Goal: Task Accomplishment & Management: Use online tool/utility

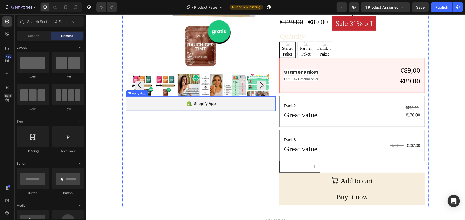
click at [135, 105] on div "Shopify App" at bounding box center [200, 103] width 149 height 14
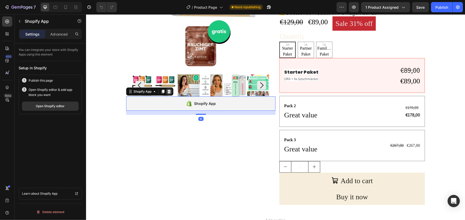
click at [168, 92] on icon at bounding box center [168, 91] width 3 height 4
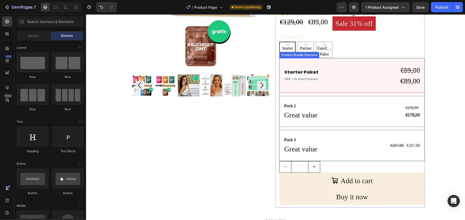
click at [358, 95] on div "Starter Paket Text Block ORA + 4x Geschmäcker Text Block €89,00 Compare Price C…" at bounding box center [352, 109] width 146 height 103
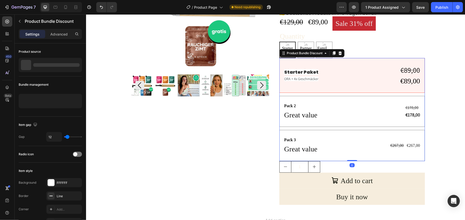
click at [339, 52] on icon at bounding box center [339, 53] width 3 height 4
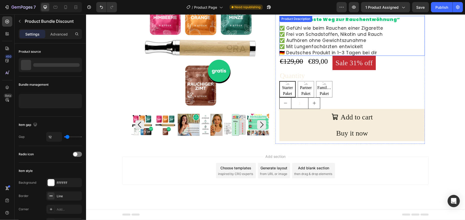
scroll to position [63, 0]
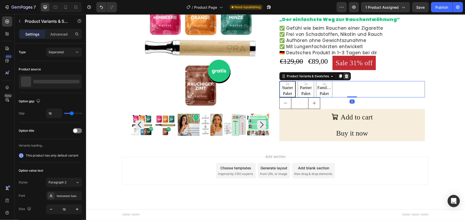
click at [345, 74] on icon at bounding box center [346, 76] width 3 height 4
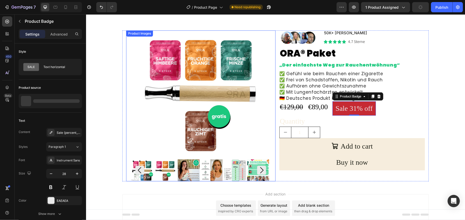
scroll to position [0, 0]
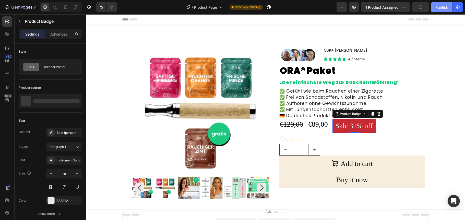
click at [444, 8] on div "Publish" at bounding box center [441, 7] width 13 height 5
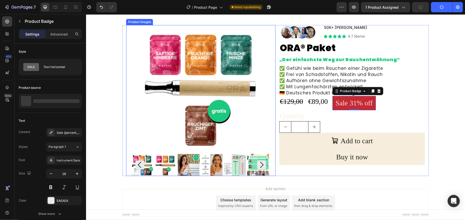
scroll to position [44, 0]
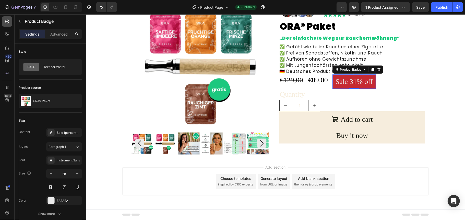
click at [8, 22] on icon at bounding box center [7, 21] width 5 height 5
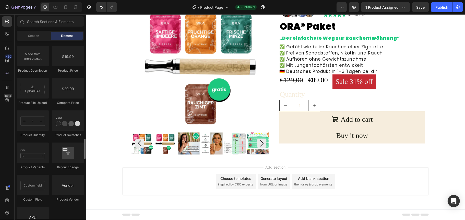
scroll to position [885, 0]
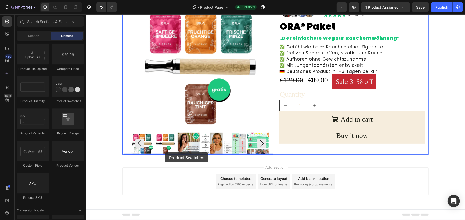
drag, startPoint x: 155, startPoint y: 106, endPoint x: 165, endPoint y: 152, distance: 47.0
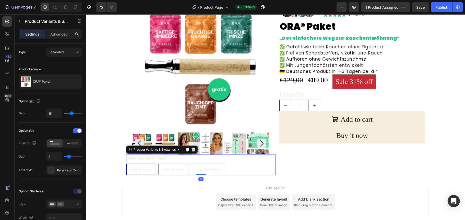
click at [249, 163] on div "Starter Paket Starter Paket Starter Paket Partner Paket Partner Paket Partner P…" at bounding box center [200, 168] width 149 height 11
click at [79, 130] on span at bounding box center [79, 130] width 4 height 4
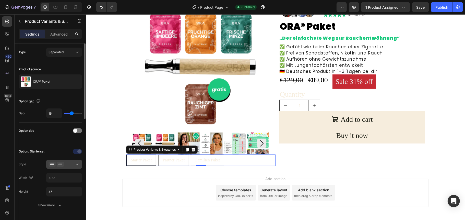
scroll to position [34, 0]
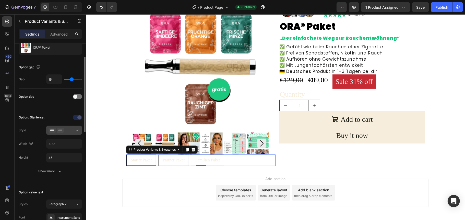
click at [73, 129] on div at bounding box center [64, 129] width 31 height 5
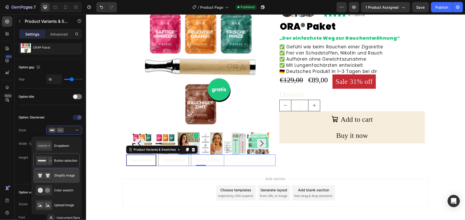
click at [59, 177] on span "Shopify image" at bounding box center [64, 175] width 21 height 5
type input "64"
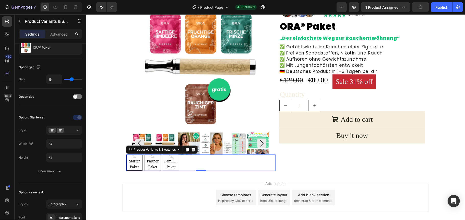
click at [201, 162] on div "Starter Paket Starter Paket Starter Paket Partner Paket Partner Paket Partner P…" at bounding box center [200, 162] width 149 height 16
click at [60, 50] on div "ORA® Paket" at bounding box center [50, 47] width 63 height 14
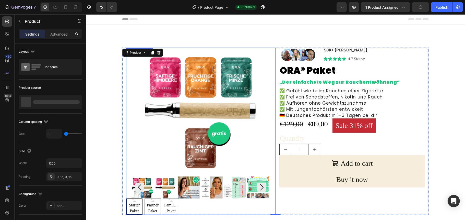
scroll to position [0, 0]
click at [122, 69] on div "Product Images Starter Paket Starter Paket Starter Paket Partner Paket Partner …" at bounding box center [275, 130] width 306 height 167
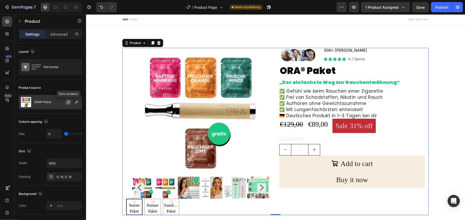
click at [69, 102] on icon "button" at bounding box center [68, 102] width 4 height 4
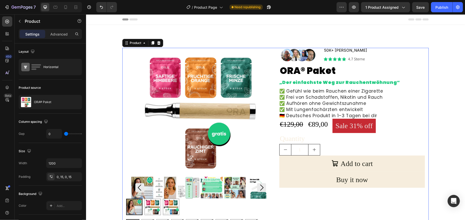
click at [122, 94] on div "Product Images Starter Paket Starter Paket Partner Paket Partner Paket Familien…" at bounding box center [275, 138] width 306 height 183
click at [68, 102] on icon "button" at bounding box center [68, 102] width 4 height 4
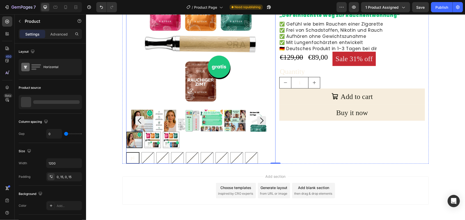
scroll to position [68, 0]
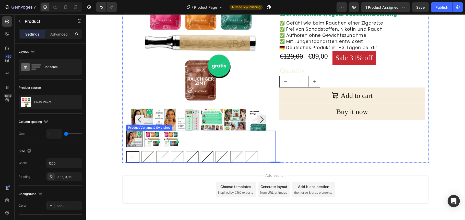
click at [250, 141] on div "Starter Paket Starter Paket Partner Paket Partner Paket Familien Paket Familien…" at bounding box center [200, 138] width 149 height 16
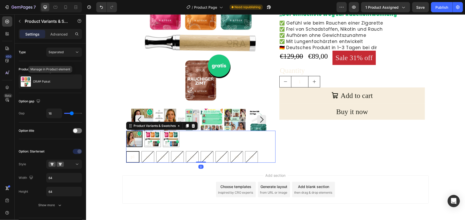
drag, startPoint x: 67, startPoint y: 80, endPoint x: 67, endPoint y: 83, distance: 3.3
click at [0, 0] on div at bounding box center [0, 0] width 0 height 0
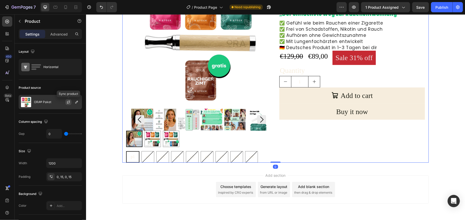
click at [69, 102] on icon "button" at bounding box center [68, 102] width 4 height 4
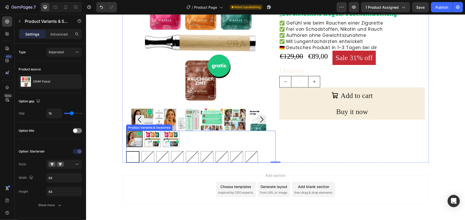
click at [262, 156] on div "p1 p1 p1 p2 p2 p2 p3 p3 p3 p4 p4 p4 p5 p5 p5 p6 p6 p6 p7 p7 p7 p8 p8 p8 p9 p9 p9" at bounding box center [200, 156] width 149 height 11
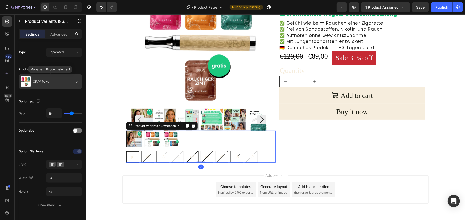
click at [49, 81] on p "ORA® Paket" at bounding box center [41, 82] width 17 height 4
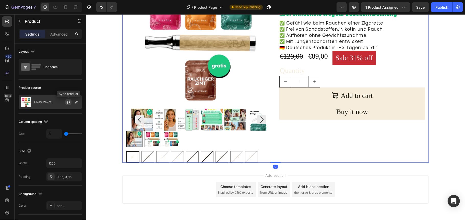
click at [69, 101] on icon "button" at bounding box center [68, 102] width 4 height 4
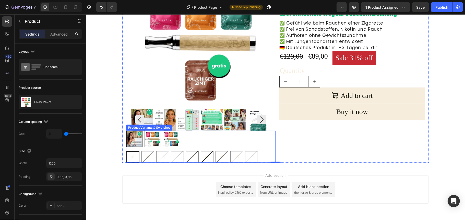
click at [130, 157] on span "p1" at bounding box center [132, 156] width 4 height 4
click at [126, 151] on input "p1 p1 p1" at bounding box center [126, 150] width 0 height 0
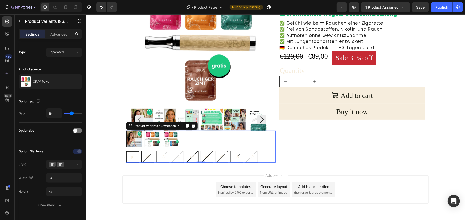
click at [146, 155] on span "p2" at bounding box center [148, 156] width 4 height 4
click at [141, 151] on input "p2 p2 p2" at bounding box center [141, 150] width 0 height 0
radio input "true"
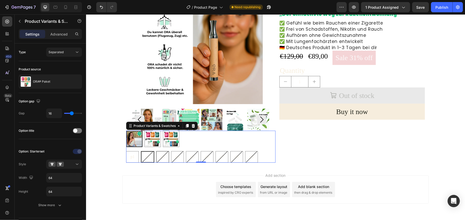
click at [156, 155] on div "p3" at bounding box center [162, 156] width 12 height 10
click at [156, 151] on input "p3 p3 p3" at bounding box center [156, 150] width 0 height 0
radio input "true"
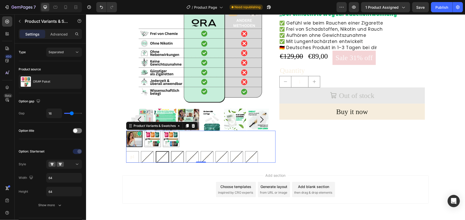
click at [171, 154] on div "p4" at bounding box center [177, 156] width 12 height 10
click at [171, 151] on input "p4 p4 p4" at bounding box center [171, 150] width 0 height 0
radio input "true"
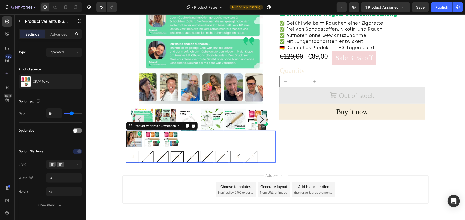
click at [186, 154] on div "p5" at bounding box center [192, 156] width 12 height 10
click at [185, 151] on input "p5 p5 p5" at bounding box center [185, 150] width 0 height 0
radio input "true"
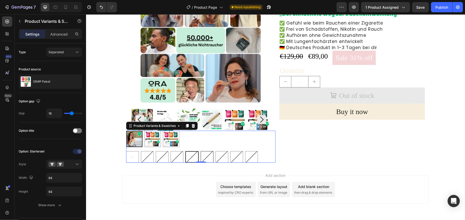
click at [201, 153] on div "p6" at bounding box center [207, 156] width 12 height 10
click at [200, 151] on input "p6 p6 p6" at bounding box center [200, 150] width 0 height 0
radio input "true"
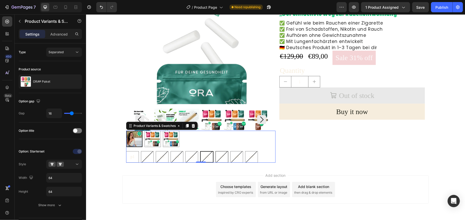
click at [220, 154] on span "p7" at bounding box center [222, 156] width 4 height 4
click at [215, 151] on input "p7 p7 p7" at bounding box center [215, 150] width 0 height 0
radio input "true"
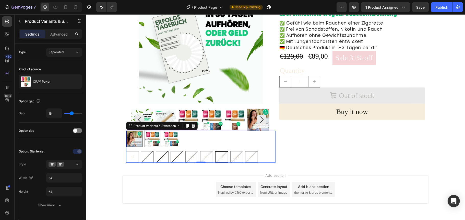
click at [250, 154] on span "p9" at bounding box center [251, 156] width 4 height 4
click at [245, 151] on input "p9 p9 p9" at bounding box center [245, 150] width 0 height 0
radio input "true"
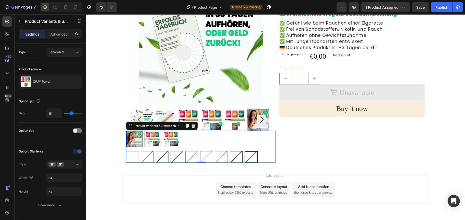
click at [232, 154] on div "p8" at bounding box center [236, 156] width 12 height 10
click at [230, 151] on input "p8 p8 p8" at bounding box center [229, 150] width 0 height 0
radio input "true"
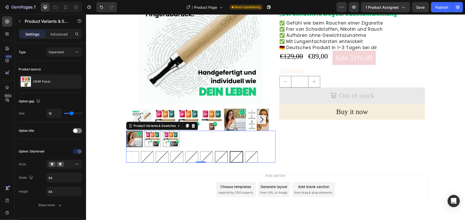
click at [220, 152] on div "p7" at bounding box center [221, 156] width 12 height 10
click at [215, 151] on input "p7 p7 p7" at bounding box center [214, 150] width 0 height 0
radio input "true"
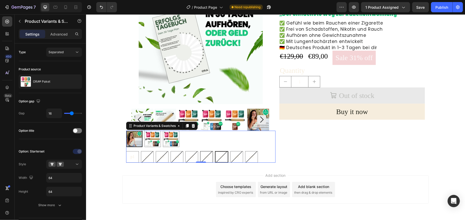
click at [207, 152] on div "p6" at bounding box center [206, 156] width 12 height 10
click at [200, 151] on input "p6 p6 p6" at bounding box center [200, 150] width 0 height 0
radio input "true"
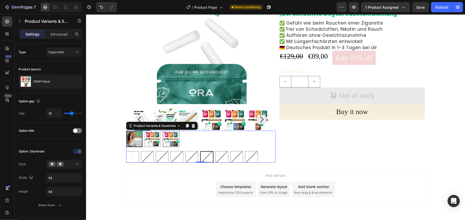
click at [168, 141] on img at bounding box center [171, 138] width 16 height 16
click at [163, 130] on input "Familien Paket Familien Paket" at bounding box center [162, 130] width 0 height 0
radio input "true"
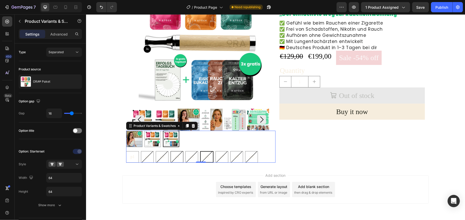
click at [175, 155] on span "p4" at bounding box center [177, 156] width 4 height 4
click at [170, 151] on input "p4 p4 p4" at bounding box center [170, 150] width 0 height 0
radio input "true"
click at [165, 139] on img at bounding box center [170, 138] width 15 height 15
click at [163, 130] on input "Familien Paket Familien Paket" at bounding box center [162, 130] width 0 height 0
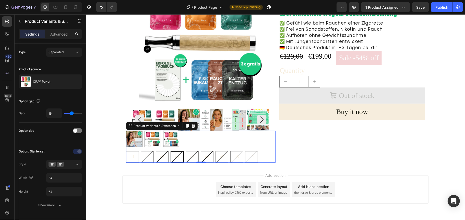
click at [173, 153] on div "p4" at bounding box center [177, 156] width 12 height 10
click at [170, 151] on input "p4 p4 p4" at bounding box center [170, 150] width 0 height 0
click at [148, 139] on img at bounding box center [153, 138] width 16 height 16
click at [144, 130] on input "Partner Paket Partner Paket" at bounding box center [144, 130] width 0 height 0
radio input "true"
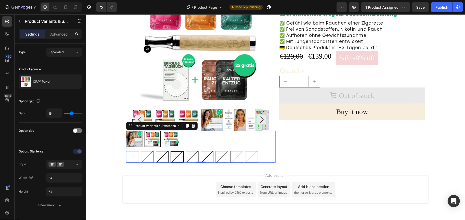
click at [158, 153] on div "p3" at bounding box center [162, 156] width 12 height 10
click at [156, 151] on input "p3 p3 p3" at bounding box center [155, 150] width 0 height 0
radio input "true"
click at [158, 153] on div "p3" at bounding box center [162, 156] width 12 height 10
click at [156, 151] on input "p3 p3 p3" at bounding box center [155, 150] width 0 height 0
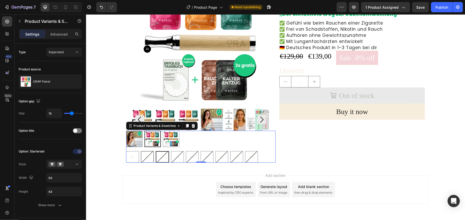
click at [145, 153] on div "p2" at bounding box center [147, 156] width 12 height 10
click at [141, 151] on input "p2 p2 p2" at bounding box center [140, 150] width 0 height 0
radio input "true"
click at [161, 155] on div "p3" at bounding box center [162, 156] width 13 height 11
click at [156, 151] on input "p3 p3 p3" at bounding box center [156, 150] width 0 height 0
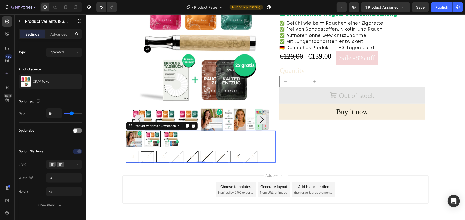
radio input "true"
click at [175, 153] on div "p4" at bounding box center [177, 156] width 12 height 10
click at [171, 151] on input "p4 p4 p4" at bounding box center [171, 150] width 0 height 0
radio input "true"
click at [160, 155] on span "p3" at bounding box center [162, 156] width 4 height 4
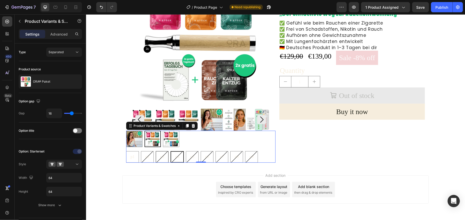
click at [156, 151] on input "p3 p3 p3" at bounding box center [155, 150] width 0 height 0
radio input "true"
click at [150, 158] on div "p2" at bounding box center [147, 156] width 12 height 10
click at [141, 151] on input "p2 p2 p2" at bounding box center [140, 150] width 0 height 0
radio input "true"
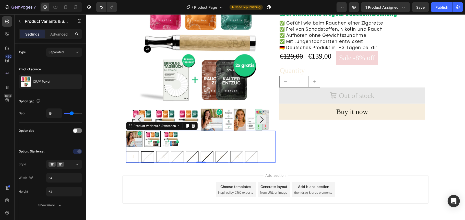
click at [130, 154] on span "p1" at bounding box center [132, 156] width 4 height 4
click at [126, 151] on input "p1 p1 p1" at bounding box center [126, 150] width 0 height 0
radio input "true"
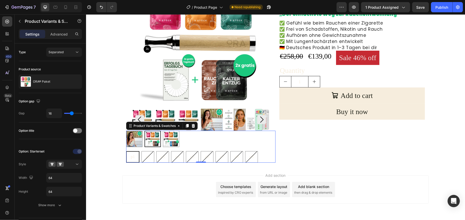
click at [130, 154] on span "p1" at bounding box center [132, 156] width 4 height 4
click at [126, 151] on input "p1 p1 p1" at bounding box center [126, 150] width 0 height 0
click at [130, 154] on span "p1" at bounding box center [132, 156] width 4 height 4
click at [126, 151] on input "p1 p1 p1" at bounding box center [126, 150] width 0 height 0
click at [146, 139] on img at bounding box center [152, 138] width 15 height 15
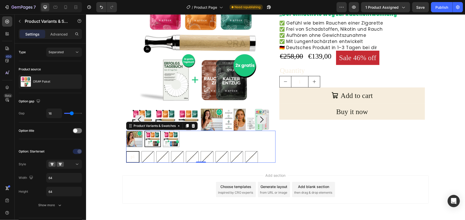
click at [144, 130] on input "Partner Paket Partner Paket" at bounding box center [144, 130] width 0 height 0
click at [146, 139] on img at bounding box center [152, 138] width 15 height 15
click at [144, 130] on input "Partner Paket Partner Paket" at bounding box center [144, 130] width 0 height 0
click at [130, 156] on span "p1" at bounding box center [132, 156] width 4 height 4
click at [126, 151] on input "p1 p1 p1" at bounding box center [126, 150] width 0 height 0
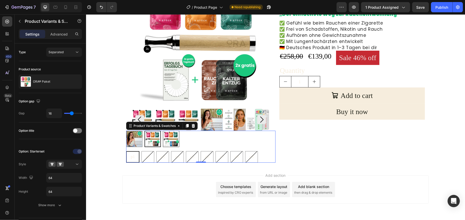
click at [164, 137] on img at bounding box center [171, 138] width 16 height 16
click at [163, 130] on input "Familien Paket Familien Paket" at bounding box center [162, 130] width 0 height 0
radio input "true"
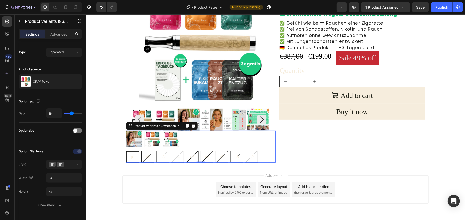
click at [141, 154] on div "p2" at bounding box center [147, 156] width 12 height 10
click at [141, 151] on input "p2 p2 p2" at bounding box center [141, 150] width 0 height 0
radio input "true"
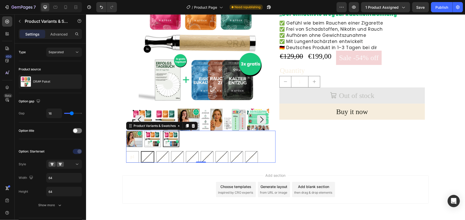
click at [167, 142] on img at bounding box center [170, 138] width 15 height 15
click at [163, 130] on input "Familien Paket Familien Paket" at bounding box center [162, 130] width 0 height 0
click at [141, 154] on div "p2" at bounding box center [147, 156] width 12 height 10
click at [141, 151] on input "p2 p2 p2" at bounding box center [140, 150] width 0 height 0
click at [127, 156] on div "p1" at bounding box center [132, 156] width 12 height 10
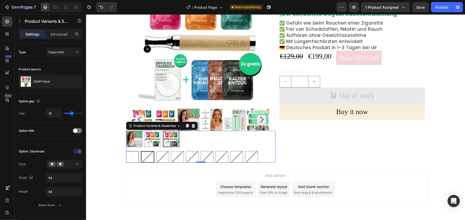
click at [126, 151] on input "p1 p1 p1" at bounding box center [126, 150] width 0 height 0
radio input "true"
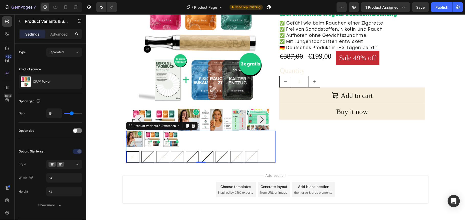
click at [143, 153] on div "p2" at bounding box center [147, 156] width 12 height 10
click at [141, 151] on input "p2 p2 p2" at bounding box center [141, 150] width 0 height 0
radio input "true"
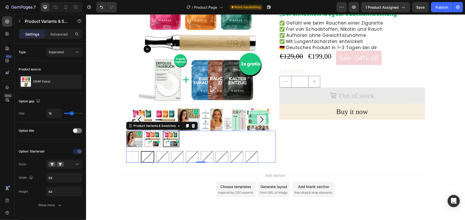
click at [163, 139] on img at bounding box center [170, 138] width 15 height 15
click at [163, 130] on input "Familien Paket Familien Paket" at bounding box center [162, 130] width 0 height 0
click at [145, 153] on div "p2" at bounding box center [147, 156] width 12 height 10
click at [141, 151] on input "p2 p2 p2" at bounding box center [140, 150] width 0 height 0
click at [165, 142] on img at bounding box center [170, 138] width 15 height 15
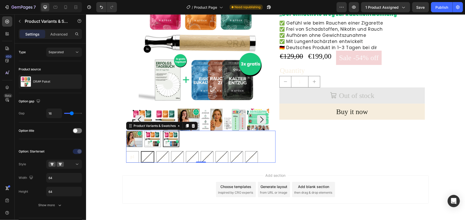
click at [163, 130] on input "Familien Paket Familien Paket" at bounding box center [162, 130] width 0 height 0
click at [157, 156] on div "p3" at bounding box center [162, 156] width 12 height 10
click at [156, 151] on input "p3 p3 p3" at bounding box center [156, 150] width 0 height 0
radio input "true"
click at [165, 140] on img at bounding box center [170, 138] width 15 height 15
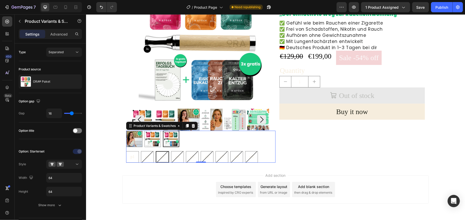
click at [163, 130] on input "Familien Paket Familien Paket" at bounding box center [162, 130] width 0 height 0
click at [176, 153] on div "p4" at bounding box center [177, 156] width 12 height 10
click at [171, 151] on input "p4 p4 p4" at bounding box center [171, 150] width 0 height 0
radio input "true"
click at [176, 153] on div "p4" at bounding box center [177, 156] width 12 height 10
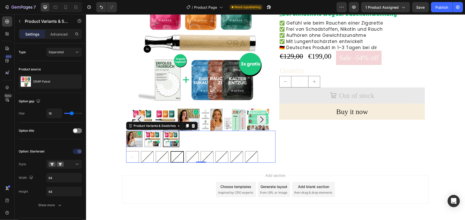
click at [170, 151] on input "p4 p4 p4" at bounding box center [170, 150] width 0 height 0
click at [131, 142] on img at bounding box center [134, 138] width 16 height 16
click at [126, 130] on input "Starter Paket Starter Paket" at bounding box center [126, 130] width 0 height 0
radio input "true"
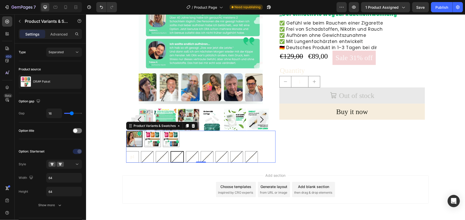
click at [131, 140] on img at bounding box center [133, 138] width 15 height 15
click at [126, 130] on input "Starter Paket Starter Paket" at bounding box center [126, 130] width 0 height 0
click at [130, 156] on span "p1" at bounding box center [132, 156] width 4 height 4
click at [126, 151] on input "p1 p1 p1" at bounding box center [126, 150] width 0 height 0
radio input "true"
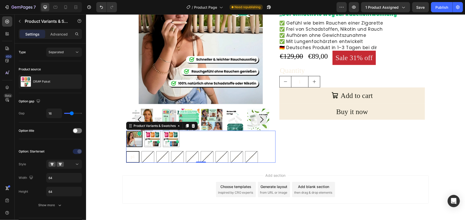
click at [130, 156] on span "p1" at bounding box center [132, 156] width 4 height 4
click at [126, 151] on input "p1 p1 p1" at bounding box center [126, 150] width 0 height 0
click at [130, 156] on span "p1" at bounding box center [132, 156] width 4 height 4
click at [126, 151] on input "p1 p1 p1" at bounding box center [126, 150] width 0 height 0
click at [130, 156] on span "p1" at bounding box center [132, 156] width 4 height 4
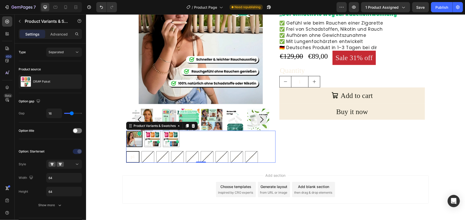
click at [126, 151] on input "p1 p1 p1" at bounding box center [126, 150] width 0 height 0
click at [130, 156] on span "p1" at bounding box center [132, 156] width 4 height 4
click at [126, 151] on input "p1 p1 p1" at bounding box center [126, 150] width 0 height 0
click at [130, 156] on span "p1" at bounding box center [132, 156] width 4 height 4
click at [126, 151] on input "p1 p1 p1" at bounding box center [126, 150] width 0 height 0
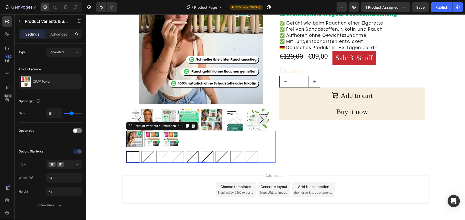
click at [130, 156] on span "p1" at bounding box center [132, 156] width 4 height 4
click at [126, 151] on input "p1 p1 p1" at bounding box center [126, 150] width 0 height 0
click at [130, 156] on span "p1" at bounding box center [132, 156] width 4 height 4
click at [126, 151] on input "p1 p1 p1" at bounding box center [126, 150] width 0 height 0
click at [130, 156] on span "p1" at bounding box center [132, 156] width 4 height 4
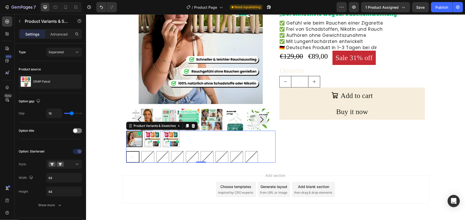
click at [126, 151] on input "p1 p1 p1" at bounding box center [126, 150] width 0 height 0
click at [130, 156] on span "p1" at bounding box center [132, 156] width 4 height 4
click at [126, 151] on input "p1 p1 p1" at bounding box center [126, 150] width 0 height 0
click at [130, 156] on span "p1" at bounding box center [132, 156] width 4 height 4
click at [126, 151] on input "p1 p1 p1" at bounding box center [126, 150] width 0 height 0
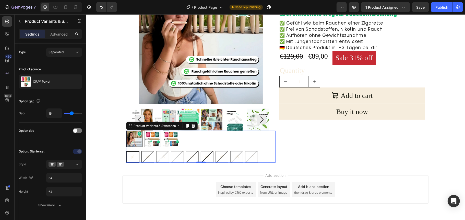
click at [146, 154] on span "p2" at bounding box center [148, 156] width 4 height 4
click at [141, 151] on input "p2 p2 p2" at bounding box center [141, 150] width 0 height 0
radio input "true"
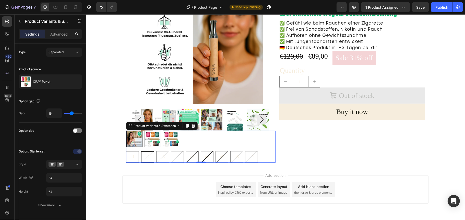
click at [133, 153] on div "p1" at bounding box center [132, 156] width 12 height 10
click at [126, 151] on input "p1 p1 p1" at bounding box center [126, 150] width 0 height 0
radio input "true"
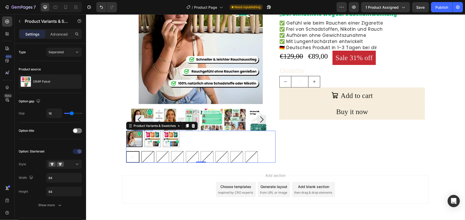
click at [146, 154] on span "p2" at bounding box center [148, 156] width 4 height 4
click at [141, 151] on input "p2 p2 p2" at bounding box center [141, 150] width 0 height 0
radio input "true"
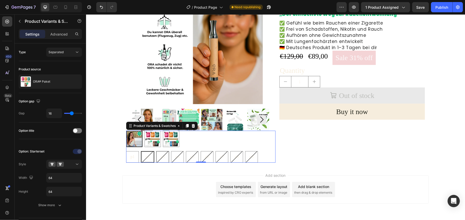
click at [156, 154] on div "p3" at bounding box center [162, 156] width 12 height 10
click at [156, 151] on input "p3 p3 p3" at bounding box center [156, 150] width 0 height 0
radio input "true"
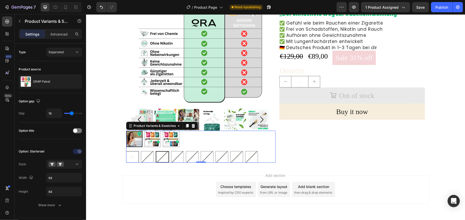
click at [130, 154] on span "p1" at bounding box center [132, 156] width 4 height 4
click at [126, 151] on input "p1 p1 p1" at bounding box center [126, 150] width 0 height 0
radio input "true"
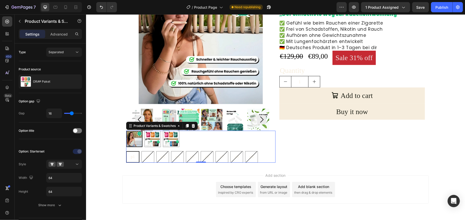
click at [128, 137] on img at bounding box center [133, 138] width 15 height 15
click at [126, 130] on input "Starter Paket Starter Paket" at bounding box center [126, 130] width 0 height 0
click at [130, 156] on span "p1" at bounding box center [132, 156] width 4 height 4
click at [126, 151] on input "p1 p1 p1" at bounding box center [126, 150] width 0 height 0
click at [146, 154] on span "p2" at bounding box center [148, 156] width 4 height 4
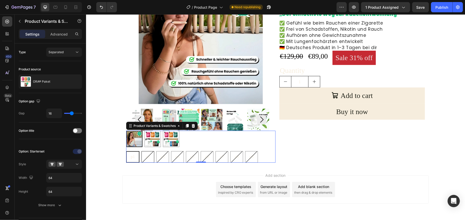
click at [141, 151] on input "p2 p2 p2" at bounding box center [141, 150] width 0 height 0
radio input "true"
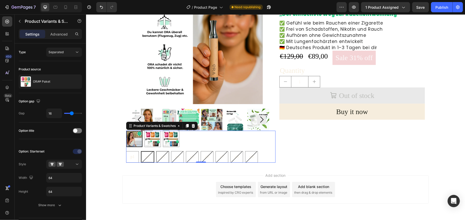
click at [156, 154] on div "p3" at bounding box center [162, 156] width 12 height 10
click at [156, 151] on input "p3 p3 p3" at bounding box center [156, 150] width 0 height 0
radio input "true"
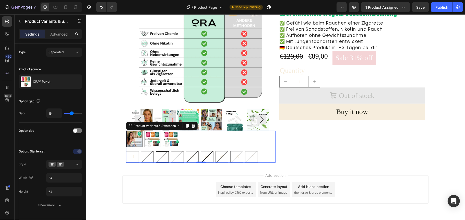
click at [175, 155] on span "p4" at bounding box center [177, 156] width 4 height 4
click at [171, 151] on input "p4 p4 p4" at bounding box center [171, 150] width 0 height 0
radio input "true"
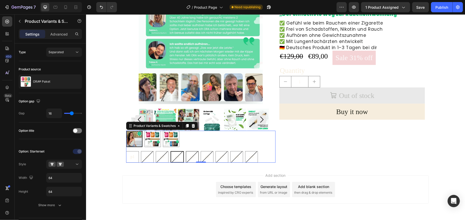
click at [190, 155] on span "p5" at bounding box center [192, 156] width 4 height 4
click at [186, 151] on input "p5 p5 p5" at bounding box center [185, 150] width 0 height 0
radio input "true"
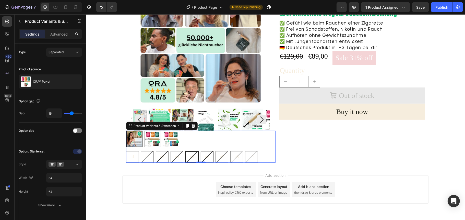
click at [205, 156] on span "p6" at bounding box center [207, 156] width 4 height 4
click at [200, 151] on input "p6 p6 p6" at bounding box center [200, 150] width 0 height 0
radio input "true"
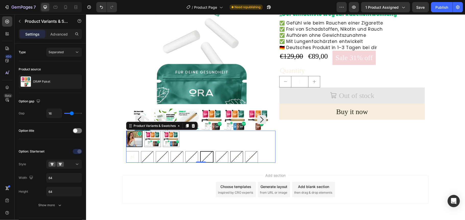
click at [234, 157] on span "p8" at bounding box center [236, 156] width 4 height 4
click at [230, 151] on input "p8 p8 p8" at bounding box center [230, 150] width 0 height 0
radio input "true"
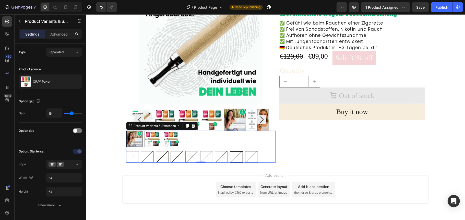
click at [247, 158] on div "p9" at bounding box center [251, 156] width 13 height 11
click at [245, 151] on input "p9 p9 p9" at bounding box center [245, 150] width 0 height 0
radio input "true"
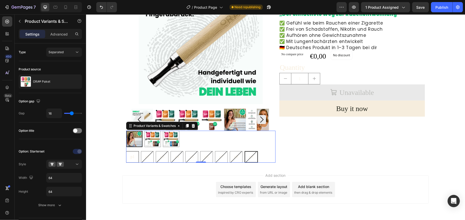
click at [130, 154] on span "p1" at bounding box center [132, 156] width 4 height 4
click at [126, 151] on input "p1 p1 p1" at bounding box center [126, 150] width 0 height 0
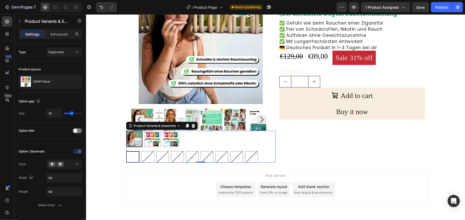
click at [130, 154] on span "p1" at bounding box center [132, 156] width 4 height 4
click at [126, 151] on input "p1 p1 p1" at bounding box center [126, 150] width 0 height 0
click at [130, 154] on span "p1" at bounding box center [132, 156] width 4 height 4
click at [126, 151] on input "p1 p1 p1" at bounding box center [126, 150] width 0 height 0
radio input "true"
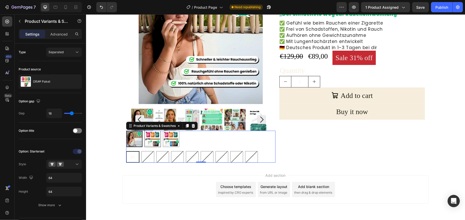
click at [148, 137] on img at bounding box center [153, 138] width 16 height 16
click at [144, 130] on input "Partner Paket Partner Paket" at bounding box center [144, 130] width 0 height 0
radio input "true"
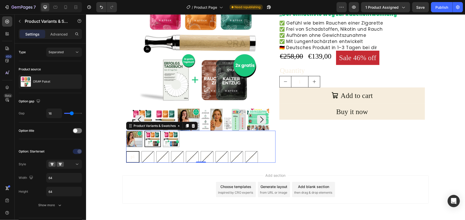
click at [127, 153] on div "p1" at bounding box center [132, 156] width 12 height 10
click at [126, 151] on input "p1 p1 p1" at bounding box center [126, 150] width 0 height 0
click at [141, 154] on div "p2" at bounding box center [147, 156] width 12 height 10
click at [141, 151] on input "p2 p2 p2" at bounding box center [141, 150] width 0 height 0
radio input "true"
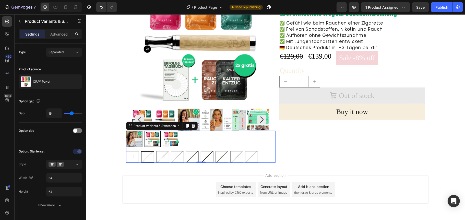
click at [145, 156] on span "p2" at bounding box center [147, 156] width 4 height 4
click at [141, 151] on input "p2 p2 p2" at bounding box center [140, 150] width 0 height 0
click at [161, 159] on div "p3" at bounding box center [162, 156] width 12 height 10
click at [156, 151] on input "p3 p3 p3" at bounding box center [156, 150] width 0 height 0
radio input "true"
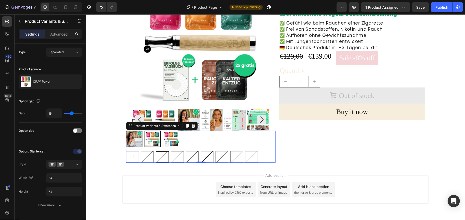
click at [176, 154] on div "p4" at bounding box center [177, 156] width 13 height 11
click at [171, 151] on input "p4 p4 p4" at bounding box center [171, 150] width 0 height 0
radio input "true"
click at [147, 139] on img at bounding box center [152, 138] width 15 height 15
click at [144, 130] on input "Partner Paket Partner Paket" at bounding box center [144, 130] width 0 height 0
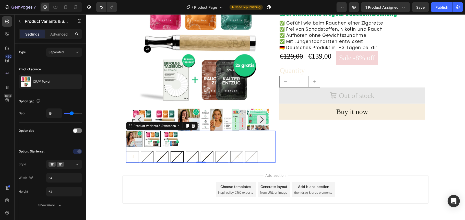
radio input "true"
click at [147, 139] on img at bounding box center [152, 138] width 15 height 15
click at [144, 130] on input "Partner Paket Partner Paket" at bounding box center [144, 130] width 0 height 0
click at [147, 139] on img at bounding box center [152, 138] width 15 height 15
click at [144, 130] on input "Partner Paket Partner Paket" at bounding box center [144, 130] width 0 height 0
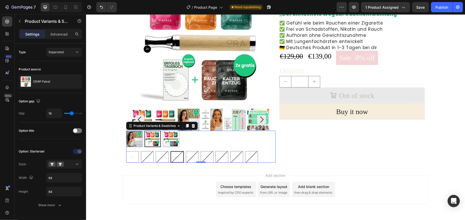
click at [147, 139] on img at bounding box center [152, 138] width 15 height 15
click at [144, 130] on input "Partner Paket Partner Paket" at bounding box center [144, 130] width 0 height 0
click at [147, 139] on img at bounding box center [152, 138] width 15 height 15
click at [144, 130] on input "Partner Paket Partner Paket" at bounding box center [144, 130] width 0 height 0
click at [147, 139] on img at bounding box center [152, 138] width 15 height 15
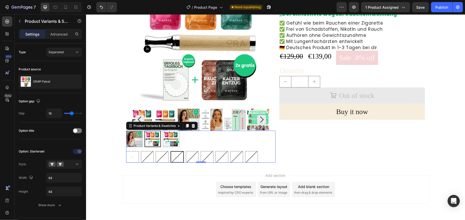
click at [144, 130] on input "Partner Paket Partner Paket" at bounding box center [144, 130] width 0 height 0
click at [147, 139] on img at bounding box center [152, 138] width 15 height 15
click at [144, 130] on input "Partner Paket Partner Paket" at bounding box center [144, 130] width 0 height 0
click at [147, 139] on img at bounding box center [152, 138] width 15 height 15
click at [144, 130] on input "Partner Paket Partner Paket" at bounding box center [144, 130] width 0 height 0
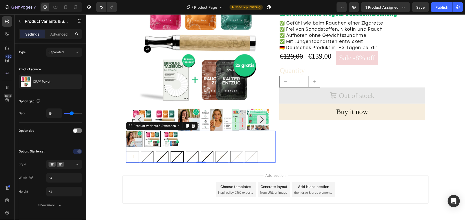
click at [147, 139] on img at bounding box center [152, 138] width 15 height 15
click at [144, 130] on input "Partner Paket Partner Paket" at bounding box center [144, 130] width 0 height 0
click at [163, 140] on img at bounding box center [171, 138] width 16 height 16
click at [163, 130] on input "Familien Paket Familien Paket" at bounding box center [162, 130] width 0 height 0
radio input "true"
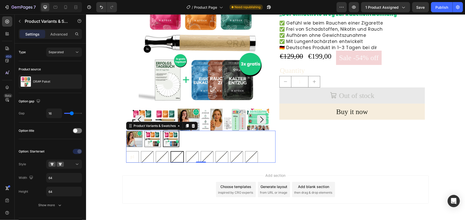
click at [151, 138] on img at bounding box center [153, 138] width 16 height 16
click at [144, 130] on input "Partner Paket Partner Paket" at bounding box center [144, 130] width 0 height 0
radio input "true"
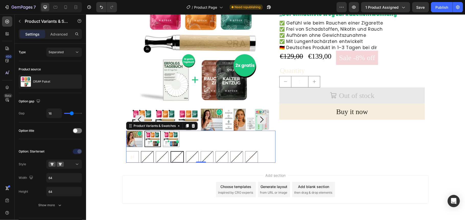
click at [141, 157] on div "p2" at bounding box center [147, 156] width 12 height 10
click at [141, 151] on input "p2 p2 p2" at bounding box center [140, 150] width 0 height 0
radio input "true"
click at [141, 157] on div "p2" at bounding box center [147, 156] width 12 height 10
click at [141, 151] on input "p2 p2 p2" at bounding box center [140, 150] width 0 height 0
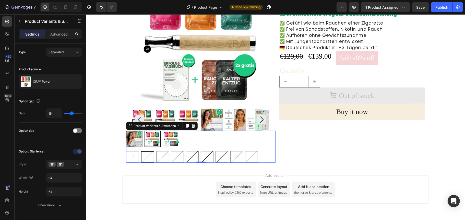
click at [141, 157] on div "p2" at bounding box center [147, 156] width 12 height 10
click at [141, 151] on input "p2 p2 p2" at bounding box center [140, 150] width 0 height 0
click at [141, 157] on div "p2" at bounding box center [147, 156] width 12 height 10
click at [141, 151] on input "p2 p2 p2" at bounding box center [140, 150] width 0 height 0
click at [130, 154] on span "p1" at bounding box center [132, 156] width 4 height 4
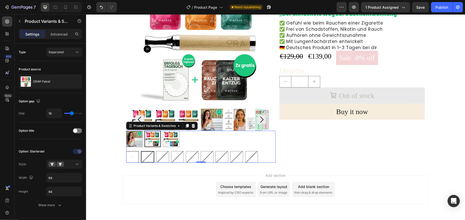
click at [126, 151] on input "p1 p1 p1" at bounding box center [126, 150] width 0 height 0
radio input "true"
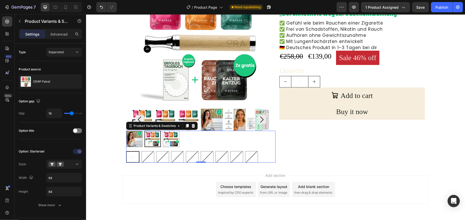
click at [130, 154] on span "p1" at bounding box center [132, 156] width 4 height 4
click at [126, 151] on input "p1 p1 p1" at bounding box center [126, 150] width 0 height 0
click at [130, 154] on span "p1" at bounding box center [132, 156] width 4 height 4
click at [126, 151] on input "p1 p1 p1" at bounding box center [126, 150] width 0 height 0
click at [130, 154] on span "p1" at bounding box center [132, 156] width 4 height 4
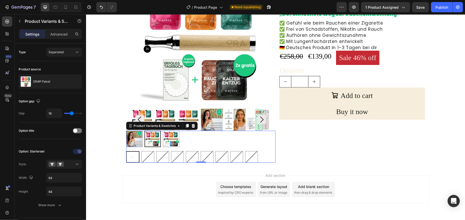
click at [126, 151] on input "p1 p1 p1" at bounding box center [126, 150] width 0 height 0
click at [130, 154] on span "p1" at bounding box center [132, 156] width 4 height 4
click at [126, 151] on input "p1 p1 p1" at bounding box center [126, 150] width 0 height 0
click at [130, 154] on span "p1" at bounding box center [132, 156] width 4 height 4
click at [126, 151] on input "p1 p1 p1" at bounding box center [126, 150] width 0 height 0
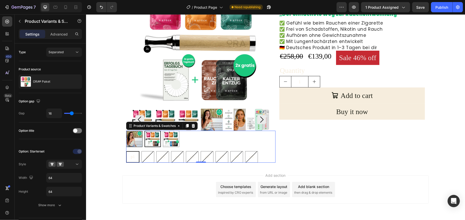
click at [130, 137] on img at bounding box center [134, 138] width 16 height 16
click at [126, 130] on input "Starter Paket Starter Paket" at bounding box center [126, 130] width 0 height 0
radio input "true"
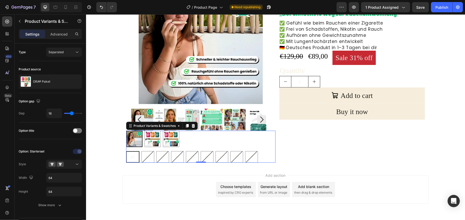
click at [126, 156] on div "p1" at bounding box center [132, 156] width 12 height 10
click at [126, 151] on input "p1 p1 p1" at bounding box center [126, 150] width 0 height 0
click at [132, 139] on img at bounding box center [133, 138] width 15 height 15
click at [126, 130] on input "Starter Paket Starter Paket" at bounding box center [126, 130] width 0 height 0
click at [130, 155] on span "p1" at bounding box center [132, 156] width 4 height 4
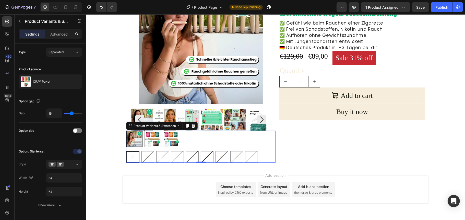
click at [126, 151] on input "p1 p1 p1" at bounding box center [126, 150] width 0 height 0
click at [145, 139] on img at bounding box center [153, 138] width 16 height 16
click at [144, 130] on input "Partner Paket Partner Paket" at bounding box center [144, 130] width 0 height 0
radio input "true"
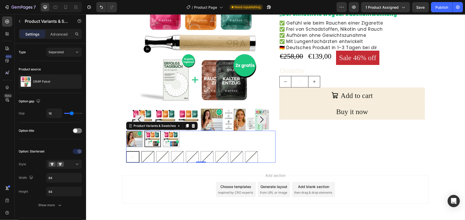
click at [141, 156] on div "p2" at bounding box center [147, 156] width 12 height 10
click at [141, 151] on input "p2 p2 p2" at bounding box center [141, 150] width 0 height 0
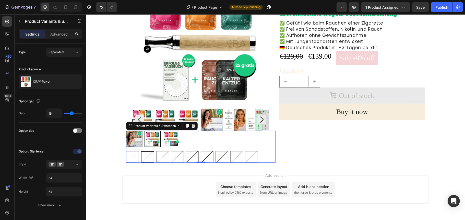
click at [145, 154] on span "p2" at bounding box center [147, 156] width 4 height 4
click at [141, 151] on input "p2 p2 p2" at bounding box center [140, 150] width 0 height 0
radio input "true"
click at [164, 138] on img at bounding box center [171, 138] width 16 height 16
click at [163, 130] on input "Familien Paket Familien Paket" at bounding box center [162, 130] width 0 height 0
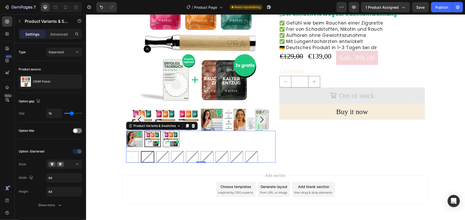
radio input "true"
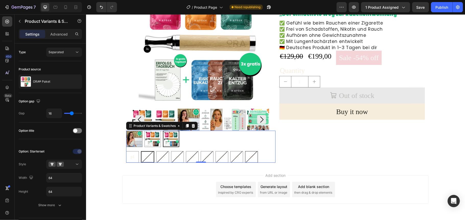
click at [254, 159] on div "p9" at bounding box center [251, 156] width 12 height 10
click at [245, 151] on input "p9 p9 p9" at bounding box center [245, 150] width 0 height 0
radio input "true"
click at [298, 66] on div "Quantity" at bounding box center [352, 70] width 146 height 11
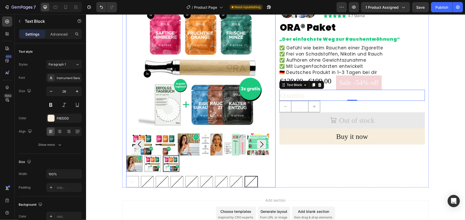
scroll to position [34, 0]
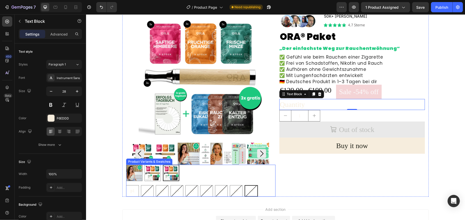
click at [239, 172] on div "Starter Paket Starter Paket Partner Paket Partner Paket Familien Paket Familien…" at bounding box center [200, 172] width 149 height 16
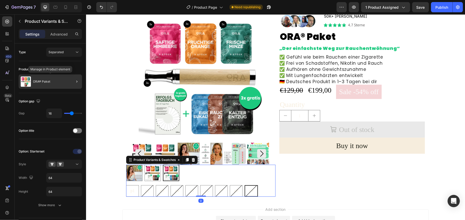
click at [52, 84] on div "ORA® Paket" at bounding box center [50, 81] width 63 height 14
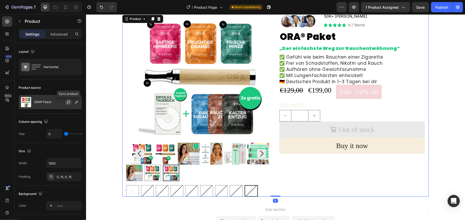
click at [68, 102] on icon "button" at bounding box center [68, 102] width 4 height 4
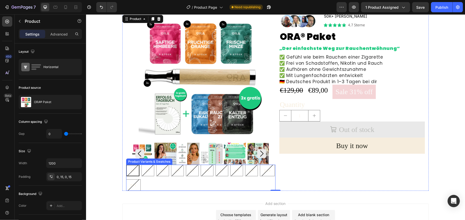
click at [181, 181] on div "p1 p1 p1 p2 p2 p2 p3 p3 p3 p4 p4 p4 p5 p5 p5 p6 p6 p6 p7 p7 p7 p8 p8 p8 p9 p9 p…" at bounding box center [200, 177] width 149 height 26
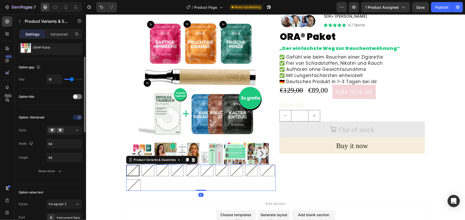
scroll to position [68, 0]
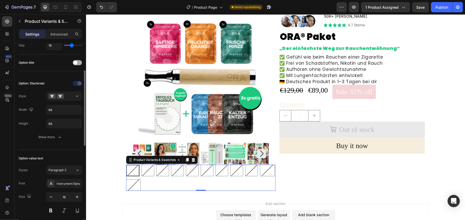
click at [76, 64] on span at bounding box center [75, 63] width 4 height 4
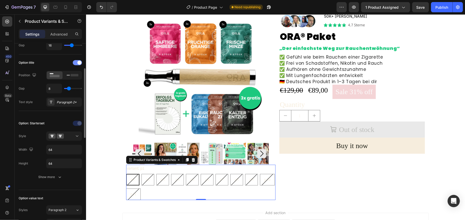
click at [76, 64] on div at bounding box center [77, 62] width 9 height 5
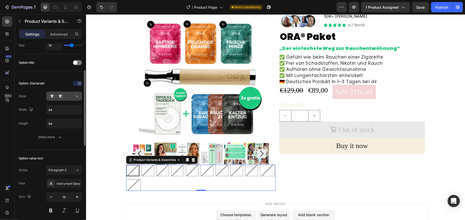
click at [75, 95] on icon at bounding box center [77, 95] width 5 height 5
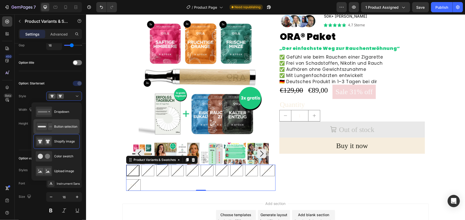
click at [65, 129] on span "Button selection" at bounding box center [65, 126] width 23 height 5
type input "45"
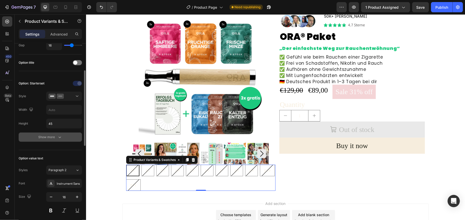
scroll to position [0, 0]
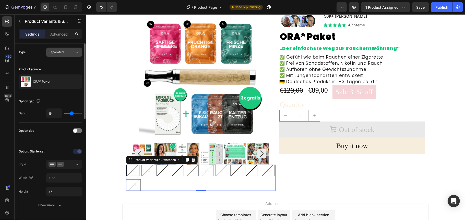
click at [65, 53] on div "Separated" at bounding box center [62, 52] width 26 height 5
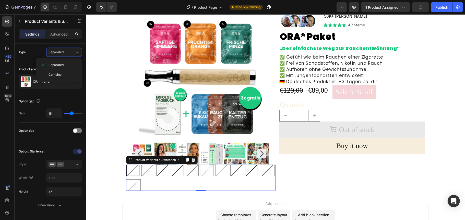
click at [2, 131] on div "450 Beta" at bounding box center [7, 99] width 10 height 166
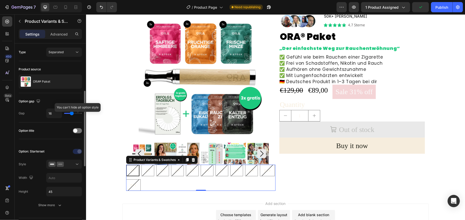
scroll to position [34, 0]
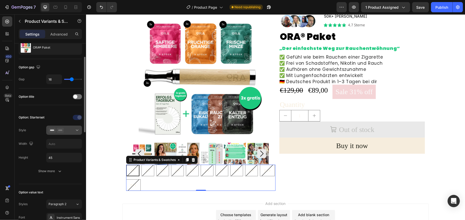
click at [71, 132] on div at bounding box center [64, 129] width 31 height 5
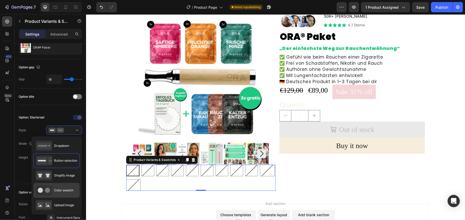
click at [59, 191] on span "Color swatch" at bounding box center [63, 190] width 19 height 5
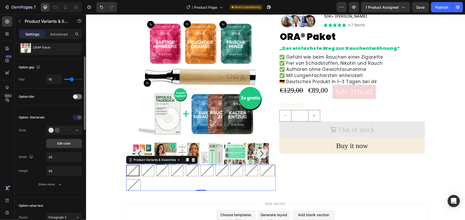
click at [66, 143] on span "Edit color" at bounding box center [64, 143] width 14 height 5
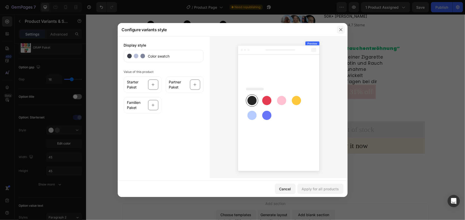
click at [340, 30] on icon "button" at bounding box center [340, 29] width 3 height 3
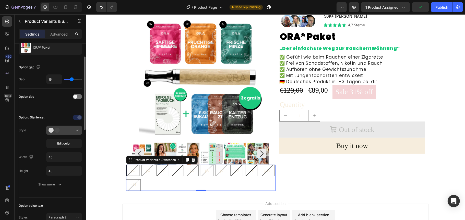
click at [73, 132] on div at bounding box center [64, 129] width 31 height 5
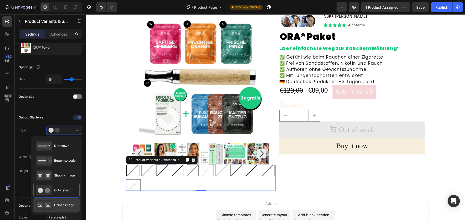
click at [65, 203] on span "Upload image" at bounding box center [64, 204] width 20 height 5
type input "64"
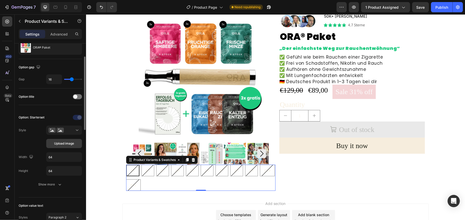
click at [69, 145] on span "Upload image" at bounding box center [64, 143] width 20 height 5
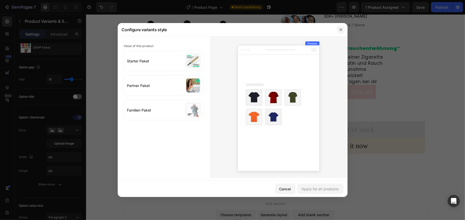
click at [340, 29] on icon "button" at bounding box center [341, 30] width 4 height 4
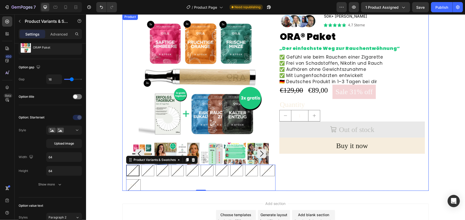
click at [122, 80] on div "Product Images p1 p1 p1 p2 p2 p2 p3 p3 p3 p4 p4 p4 p5 p5 p5 p6 p6 p6 p7 p7 p7 p…" at bounding box center [275, 102] width 306 height 177
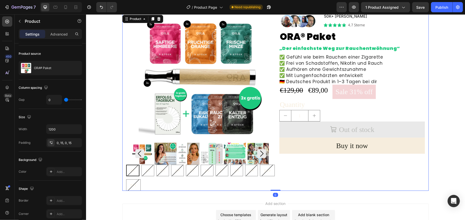
scroll to position [0, 0]
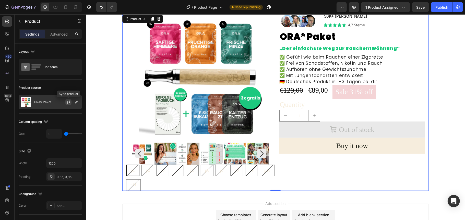
click at [68, 104] on icon "button" at bounding box center [68, 102] width 4 height 4
click at [185, 178] on div "p1 p1 p1 p2 p2 p2 p3 p3 p3 p4 p4 p4 p5 p5 p5 p6 p6 p6 p7 p7 p7 p8 p8 p8 p9 p9 p…" at bounding box center [200, 177] width 149 height 26
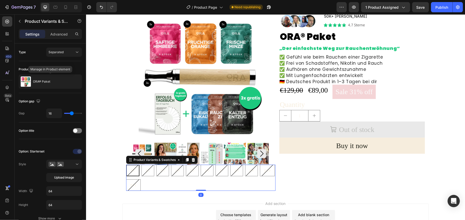
click at [63, 79] on div "ORA® Paket" at bounding box center [50, 81] width 63 height 14
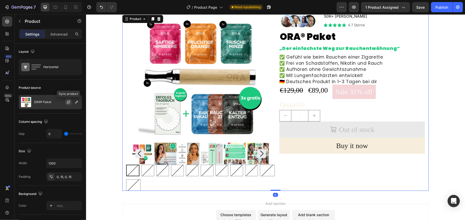
click at [68, 101] on icon "button" at bounding box center [68, 102] width 4 height 4
click at [170, 180] on div "p1 p1 p1 p2 p2 p2 p3 p3 p3 p4 p4 p4 p5 p5 p5 p6 p6 p6 p7 p7 p7 p8 p8 p8 p9 p9 p…" at bounding box center [200, 177] width 149 height 26
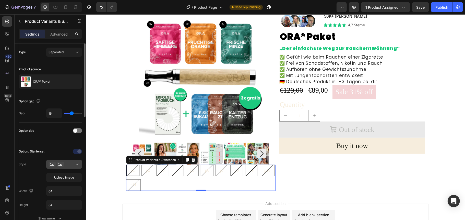
click at [74, 168] on button at bounding box center [64, 163] width 36 height 9
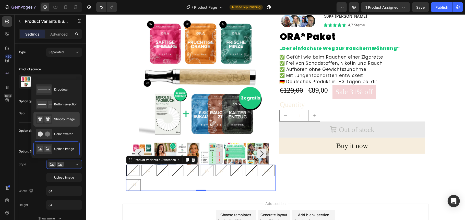
click at [66, 118] on span "Shopify image" at bounding box center [64, 119] width 21 height 5
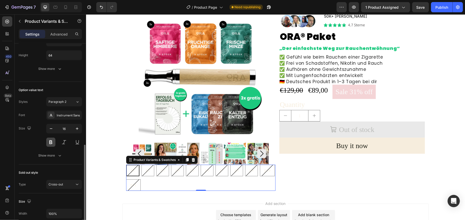
scroll to position [204, 0]
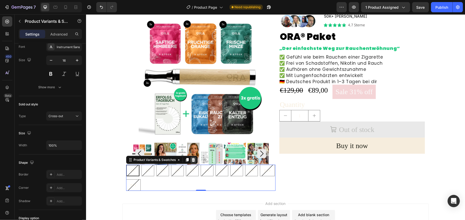
click at [192, 159] on icon at bounding box center [193, 160] width 3 height 4
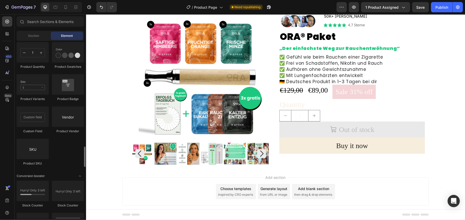
scroll to position [885, 0]
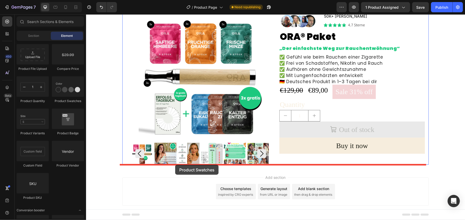
drag, startPoint x: 151, startPoint y: 104, endPoint x: 175, endPoint y: 164, distance: 64.9
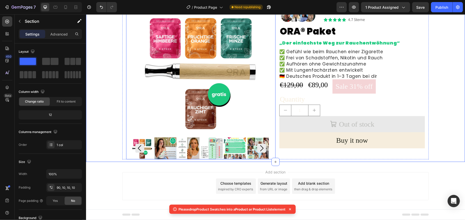
scroll to position [44, 0]
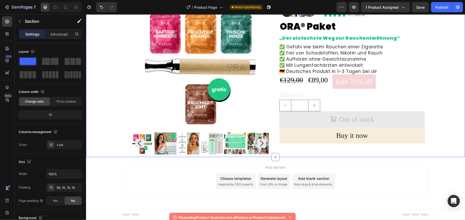
click at [99, 124] on div "Product Images Image 50K+ zufriedene Kunden Text Block Icon Icon Icon Icon Icon…" at bounding box center [275, 78] width 374 height 151
drag, startPoint x: 8, startPoint y: 20, endPoint x: 7, endPoint y: 30, distance: 10.0
click at [8, 22] on icon at bounding box center [7, 21] width 5 height 5
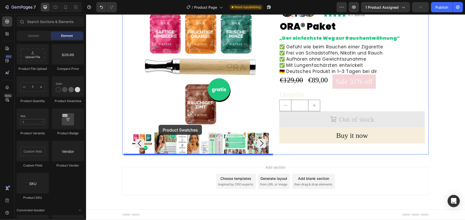
drag, startPoint x: 157, startPoint y: 107, endPoint x: 158, endPoint y: 124, distance: 17.5
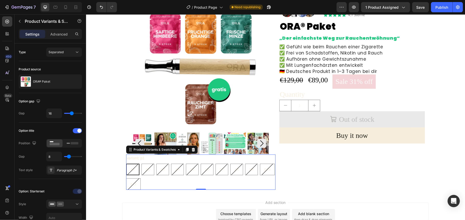
click at [182, 183] on div "p1 p1 p1 p2 p2 p2 p3 p3 p3 p4 p4 p4 p5 p5 p5 p6 p6 p6 p7 p7 p7 p8 p8 p8 p9 p9 p…" at bounding box center [200, 176] width 149 height 26
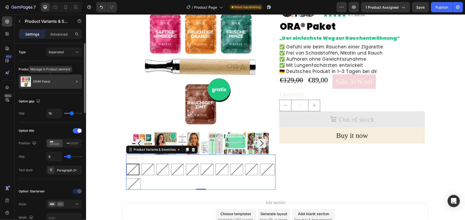
click at [65, 82] on div "ORA® Paket" at bounding box center [50, 81] width 63 height 14
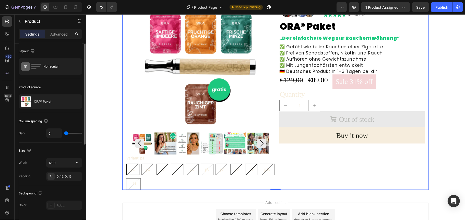
scroll to position [0, 0]
click at [256, 160] on div "variant: p1 p1 p1 p1 p2 p2 p2 p3 p3 p3 p4 p4 p4 p5 p5 p5 p6 p6 p6 p7 p7 p7 p8 p…" at bounding box center [200, 171] width 149 height 35
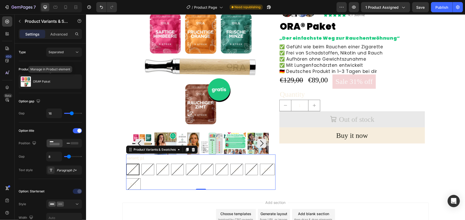
drag, startPoint x: 29, startPoint y: 81, endPoint x: 5, endPoint y: 134, distance: 58.1
click at [5, 134] on div "450 Beta" at bounding box center [7, 99] width 10 height 166
click at [78, 132] on span at bounding box center [79, 130] width 4 height 4
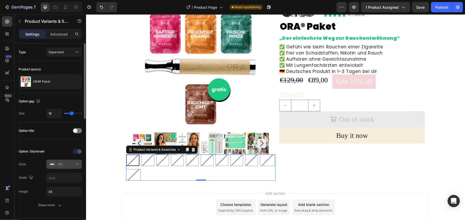
click at [76, 164] on icon at bounding box center [77, 163] width 5 height 5
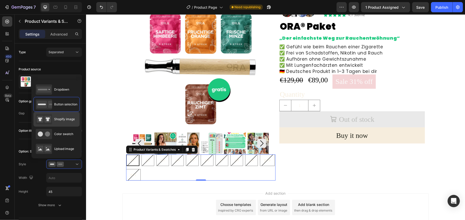
click at [68, 123] on div "Shopify image" at bounding box center [55, 119] width 39 height 10
type input "64"
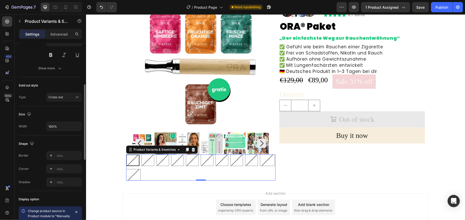
scroll to position [189, 0]
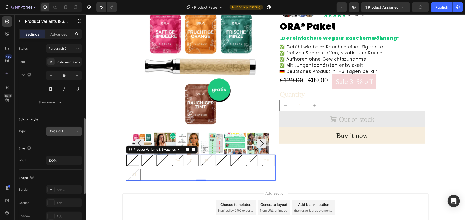
click at [73, 133] on div "Cross-out" at bounding box center [62, 131] width 26 height 5
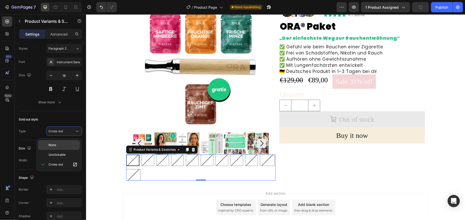
click at [51, 145] on span "None" at bounding box center [53, 144] width 8 height 5
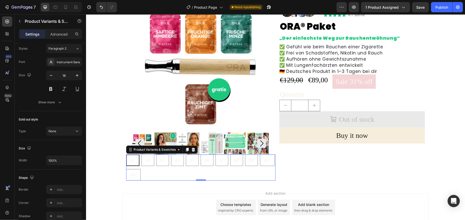
click at [1, 121] on div "450 Beta" at bounding box center [7, 116] width 15 height 205
click at [65, 105] on button "Show more" at bounding box center [50, 102] width 63 height 9
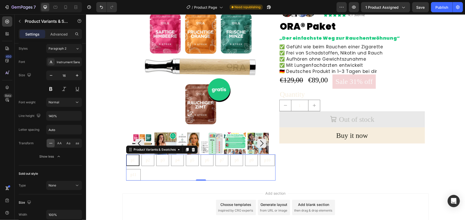
click at [2, 121] on div "450 Beta" at bounding box center [7, 116] width 15 height 205
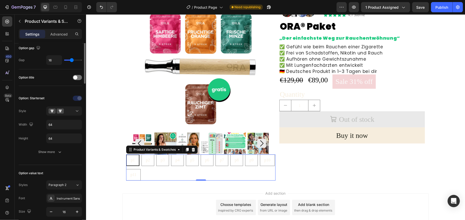
scroll to position [0, 0]
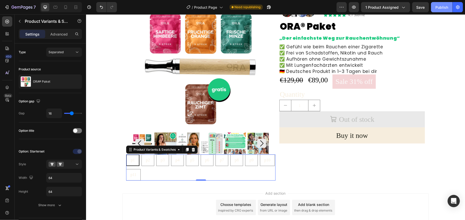
click at [444, 8] on div "Publish" at bounding box center [441, 7] width 13 height 5
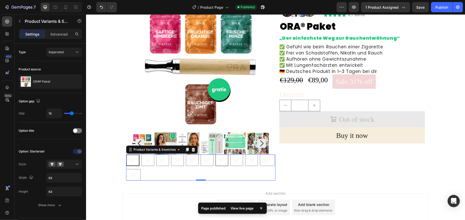
click at [221, 162] on div "p7" at bounding box center [222, 160] width 12 height 10
click at [215, 154] on input "p7 p7 p7" at bounding box center [215, 154] width 0 height 0
radio input "true"
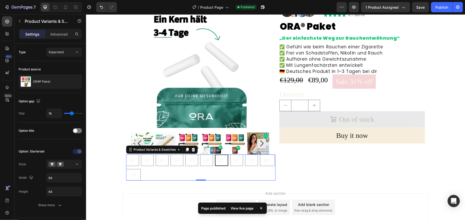
click at [200, 171] on div "p1 p1 p1 p2 p2 p2 p3 p3 p3 p4 p4 p4 p5 p5 p5 p6 p6 p6 p7 p7 p7 p8 p8 p8 p9 p9 p…" at bounding box center [200, 167] width 149 height 26
click at [199, 170] on div "p1 p1 p1 p2 p2 p2 p3 p3 p3 p4 p4 p4 p5 p5 p5 p6 p6 p6 p7 p7 p7 p8 p8 p8 p9 p9 p…" at bounding box center [200, 167] width 149 height 26
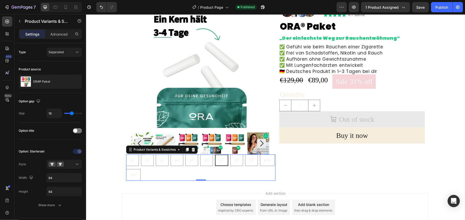
click at [198, 170] on div "p1 p1 p1 p2 p2 p2 p3 p3 p3 p4 p4 p4 p5 p5 p5 p6 p6 p6 p7 p7 p7 p8 p8 p8 p9 p9 p…" at bounding box center [200, 167] width 149 height 26
click at [78, 81] on icon "button" at bounding box center [77, 81] width 4 height 4
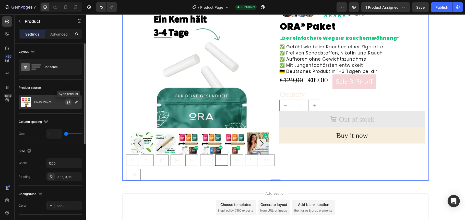
click at [69, 102] on icon "button" at bounding box center [68, 102] width 4 height 4
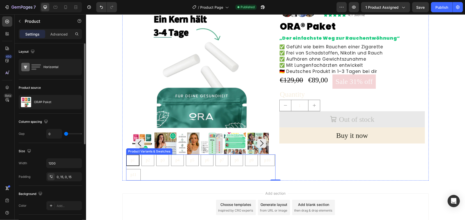
click at [130, 159] on span "p1" at bounding box center [132, 159] width 4 height 4
click at [126, 154] on input "p1 p1 p1" at bounding box center [126, 154] width 0 height 0
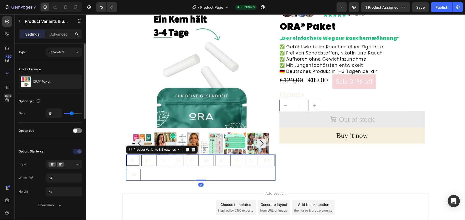
click at [146, 158] on span "p2" at bounding box center [148, 159] width 4 height 4
click at [141, 154] on input "p2 p2 p2" at bounding box center [141, 154] width 0 height 0
radio input "true"
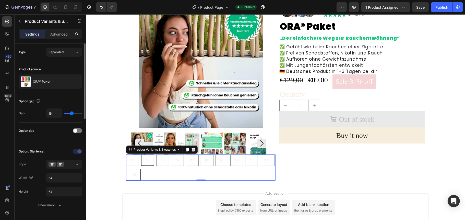
click at [136, 174] on span "p11" at bounding box center [133, 174] width 6 height 4
click at [126, 169] on input "p11 p11 p11" at bounding box center [126, 168] width 0 height 0
radio input "true"
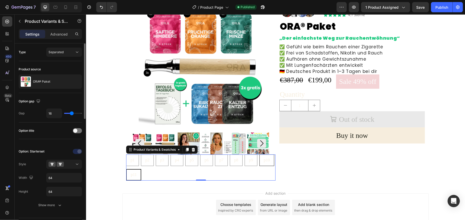
click at [264, 162] on span "p10" at bounding box center [267, 159] width 6 height 4
click at [259, 154] on input "p10 p10 p10" at bounding box center [259, 154] width 0 height 0
radio input "true"
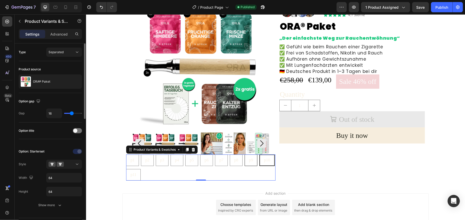
click at [253, 160] on div "p9" at bounding box center [251, 160] width 12 height 10
click at [244, 154] on input "p9 p9 p9" at bounding box center [244, 154] width 0 height 0
radio input "true"
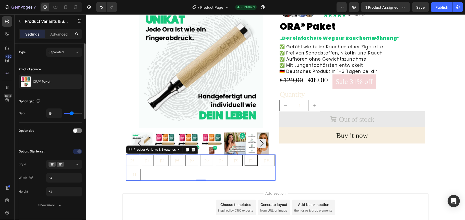
click at [241, 162] on div "p8" at bounding box center [236, 160] width 12 height 10
click at [230, 154] on input "p8 p8 p8" at bounding box center [229, 154] width 0 height 0
radio input "true"
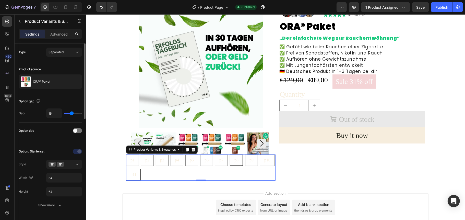
click at [136, 173] on span "p11" at bounding box center [133, 174] width 6 height 4
click at [126, 169] on input "p11 p11 p11" at bounding box center [126, 168] width 0 height 0
radio input "true"
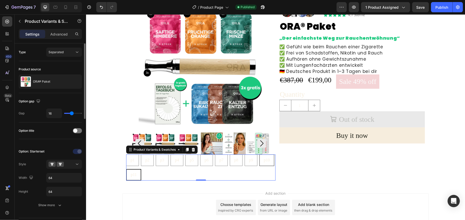
click at [264, 162] on span "p10" at bounding box center [267, 159] width 6 height 4
click at [259, 154] on input "p10 p10 p10" at bounding box center [259, 154] width 0 height 0
radio input "true"
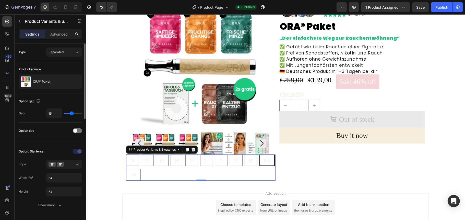
click at [133, 158] on div "p1" at bounding box center [132, 160] width 12 height 10
click at [126, 154] on input "p1 p1 p1" at bounding box center [126, 154] width 0 height 0
radio input "true"
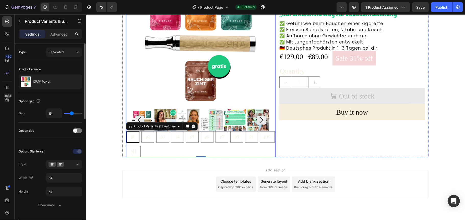
scroll to position [68, 0]
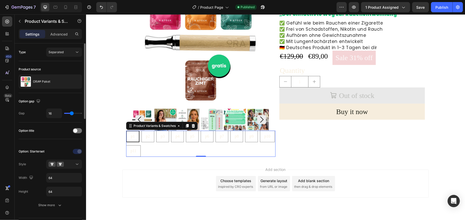
click at [220, 147] on div "p1 p1 p1 p2 p2 p2 p3 p3 p3 p4 p4 p4 p5 p5 p5 p6 p6 p6 p7 p7 p7 p8 p8 p8 p9 p9 p…" at bounding box center [200, 143] width 149 height 26
click at [214, 145] on div "p1 p1 p1 p2 p2 p2 p3 p3 p3 p4 p4 p4 p5 p5 p5 p6 p6 p6 p7 p7 p7 p8 p8 p8 p9 p9 p…" at bounding box center [200, 143] width 149 height 26
click at [368, 59] on pre "Sale 31% off" at bounding box center [353, 57] width 43 height 14
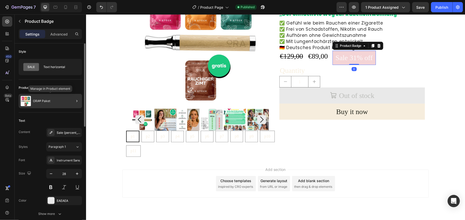
click at [62, 104] on div "ORA® Paket" at bounding box center [50, 101] width 63 height 14
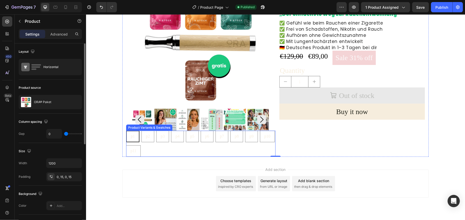
click at [205, 151] on div "p1 p1 p1 p2 p2 p2 p3 p3 p3 p4 p4 p4 p5 p5 p5 p6 p6 p6 p7 p7 p7 p8 p8 p8 p9 p9 p…" at bounding box center [200, 143] width 149 height 26
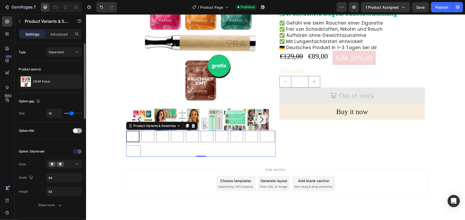
click at [75, 132] on span at bounding box center [75, 130] width 4 height 4
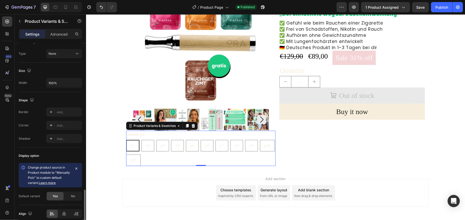
scroll to position [331, 0]
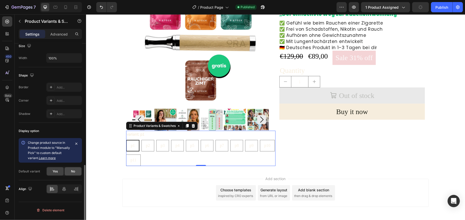
click at [74, 173] on span "No" at bounding box center [73, 171] width 4 height 5
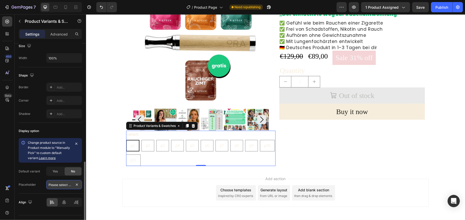
click at [69, 188] on input "Please select an option" at bounding box center [64, 184] width 36 height 9
click at [6, 166] on div "450 Beta" at bounding box center [7, 99] width 10 height 166
click at [60, 187] on input "Please select an option" at bounding box center [64, 184] width 36 height 9
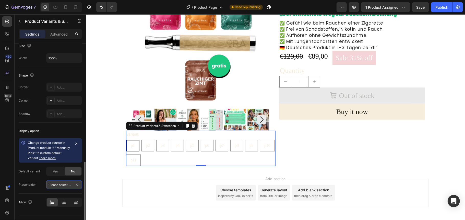
click at [60, 187] on input "Please select an option" at bounding box center [64, 184] width 36 height 9
click at [0, 155] on div "450 Beta" at bounding box center [7, 116] width 15 height 205
click at [76, 144] on icon "button" at bounding box center [76, 143] width 4 height 4
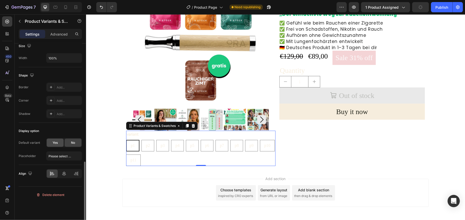
click at [51, 144] on div "Yes" at bounding box center [55, 142] width 17 height 8
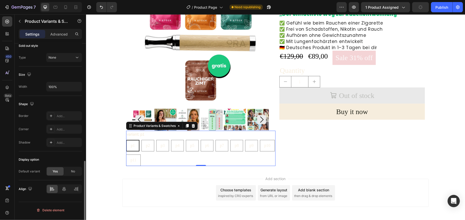
scroll to position [303, 0]
click at [72, 171] on span "No" at bounding box center [73, 171] width 4 height 5
click at [57, 172] on span "Yes" at bounding box center [55, 171] width 5 height 5
click at [72, 170] on div "No" at bounding box center [73, 171] width 17 height 8
click at [52, 173] on div "Yes" at bounding box center [55, 171] width 17 height 8
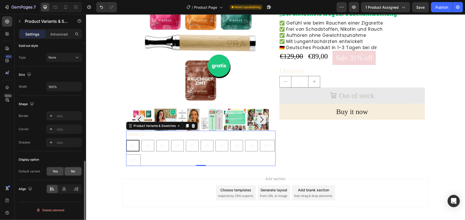
click at [74, 172] on span "No" at bounding box center [73, 171] width 4 height 5
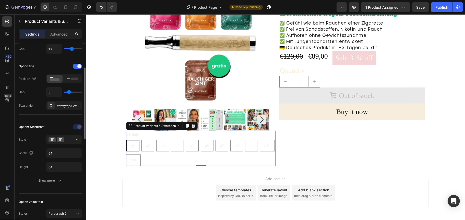
scroll to position [0, 0]
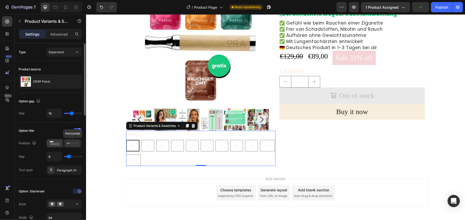
click at [71, 145] on icon at bounding box center [73, 143] width 12 height 6
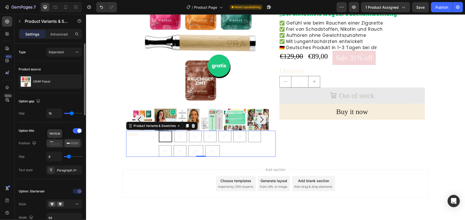
click at [55, 145] on rect at bounding box center [55, 144] width 10 height 2
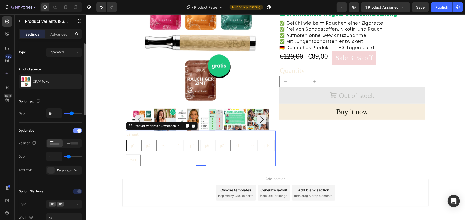
click at [77, 130] on div at bounding box center [77, 130] width 9 height 5
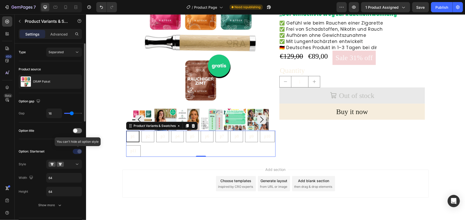
click at [80, 149] on div at bounding box center [78, 151] width 36 height 8
click at [52, 209] on button "Show more" at bounding box center [50, 204] width 63 height 9
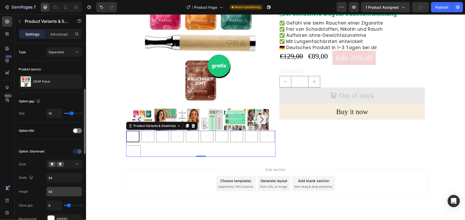
scroll to position [34, 0]
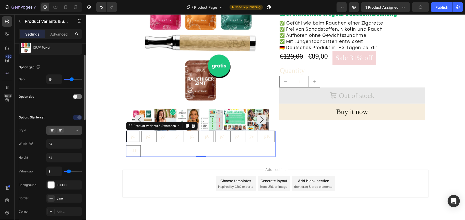
click at [75, 130] on icon at bounding box center [77, 129] width 5 height 5
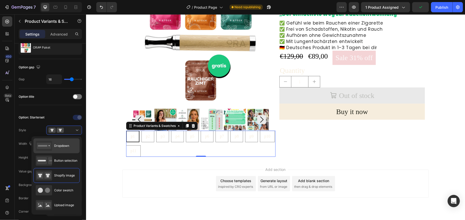
click at [60, 142] on div "Dropdown" at bounding box center [52, 145] width 33 height 10
type input "100%"
type input "45"
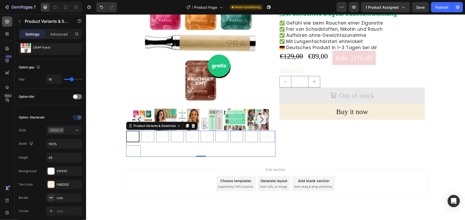
click at [4, 21] on div at bounding box center [7, 21] width 10 height 10
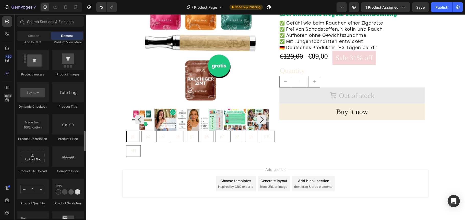
scroll to position [749, 0]
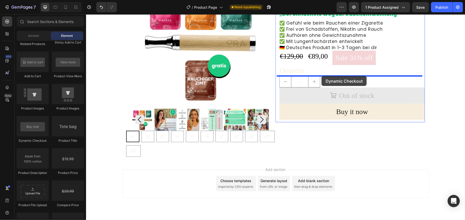
drag, startPoint x: 115, startPoint y: 148, endPoint x: 321, endPoint y: 76, distance: 218.8
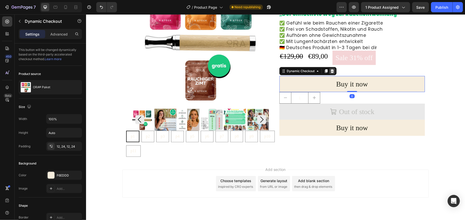
click at [330, 70] on icon at bounding box center [331, 71] width 3 height 4
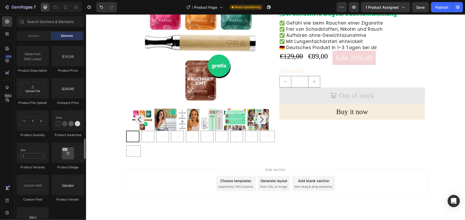
scroll to position [885, 0]
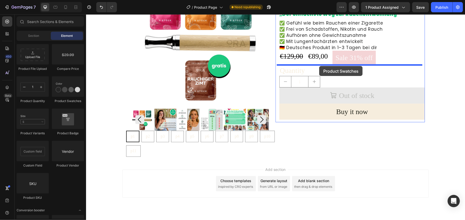
drag, startPoint x: 151, startPoint y: 102, endPoint x: 319, endPoint y: 66, distance: 172.1
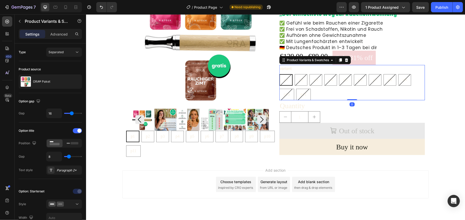
click at [338, 94] on div "p1 p1 p1 p2 p2 p2 p3 p3 p3 p4 p4 p4 p5 p5 p5 p6 p6 p6 p7 p7 p7 p8 p8 p8 p9 p9 p…" at bounding box center [352, 87] width 146 height 26
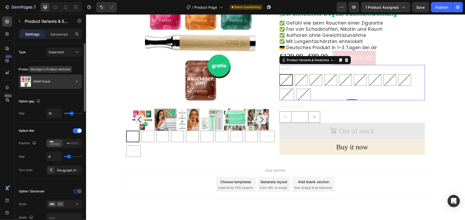
click at [67, 81] on div "ORA® Paket" at bounding box center [50, 81] width 63 height 14
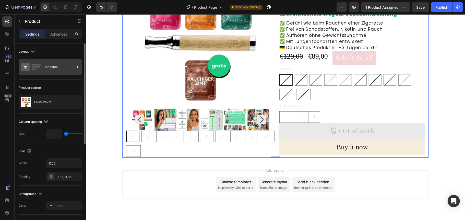
click at [58, 70] on div "Horizontal" at bounding box center [58, 67] width 31 height 12
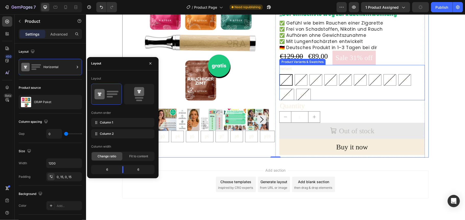
click at [329, 96] on div "p1 p1 p1 p2 p2 p2 p3 p3 p3 p4 p4 p4 p5 p5 p5 p6 p6 p6 p7 p7 p7 p8 p8 p8 p9 p9 p…" at bounding box center [352, 87] width 146 height 26
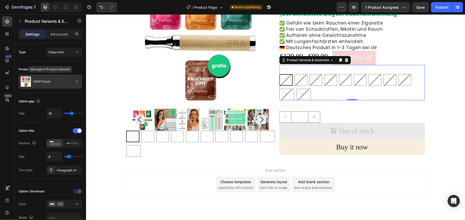
click at [54, 78] on div "ORA® Paket" at bounding box center [50, 81] width 63 height 14
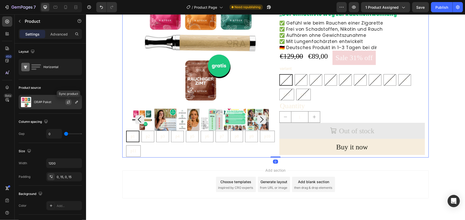
click at [69, 101] on icon "button" at bounding box center [68, 102] width 4 height 4
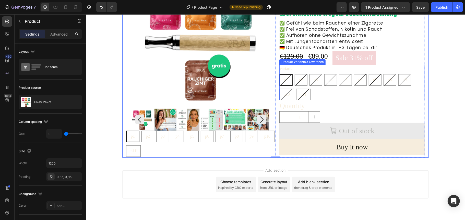
click at [286, 77] on div "p1" at bounding box center [285, 79] width 13 height 11
click at [279, 74] on input "p1 p1 p1" at bounding box center [279, 74] width 0 height 0
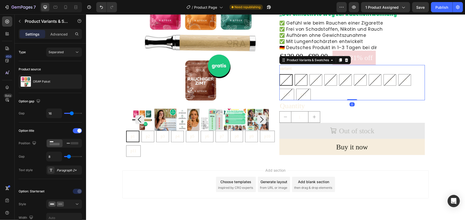
click at [300, 80] on div "p2" at bounding box center [301, 80] width 12 height 10
click at [294, 74] on input "p2 p2 p2" at bounding box center [294, 74] width 0 height 0
radio input "true"
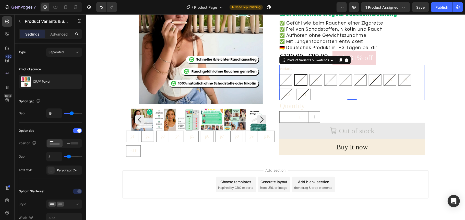
click at [300, 80] on div "p2" at bounding box center [300, 80] width 12 height 10
click at [294, 74] on input "p2 p2 p2" at bounding box center [294, 74] width 0 height 0
click at [79, 132] on span at bounding box center [79, 130] width 4 height 4
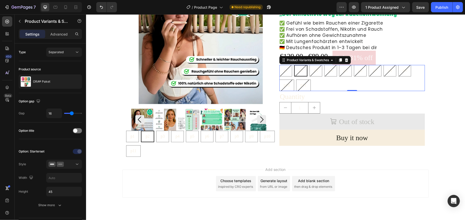
click at [352, 84] on div "p1 p1 p1 p2 p2 p2 p3 p3 p3 p4 p4 p4 p5 p5 p5 p6 p6 p6 p7 p7 p7 p8 p8 p8 p9 p9 p…" at bounding box center [352, 78] width 146 height 26
click at [58, 165] on icon at bounding box center [60, 163] width 7 height 5
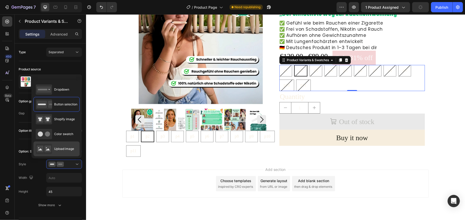
click at [51, 149] on icon at bounding box center [44, 149] width 16 height 10
radio input "true"
type input "64"
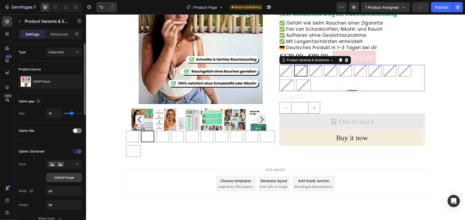
click at [65, 178] on span "Upload image" at bounding box center [64, 177] width 20 height 5
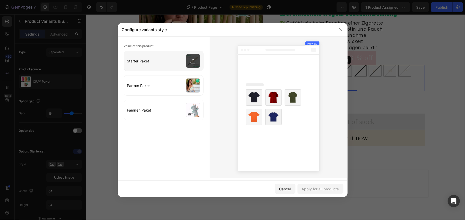
click at [164, 62] on input "file" at bounding box center [163, 61] width 79 height 20
type input "C:\fakepath\ORA_Starter_Paket_1024x1024.webp"
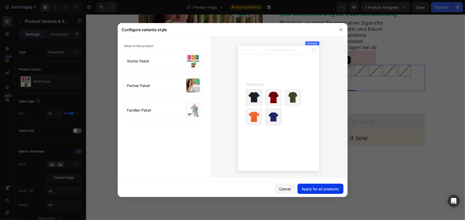
click at [318, 187] on div "Apply for all products" at bounding box center [320, 188] width 37 height 5
radio input "false"
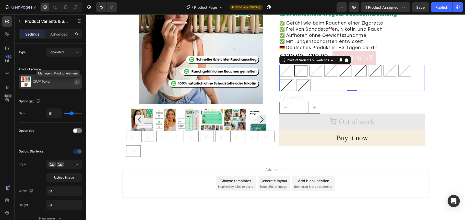
click at [78, 82] on icon "button" at bounding box center [77, 81] width 4 height 4
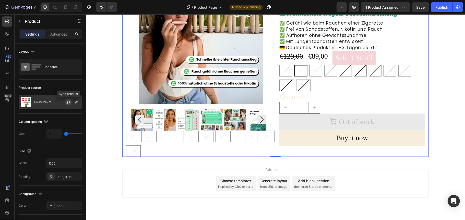
click at [69, 100] on icon "button" at bounding box center [68, 102] width 4 height 4
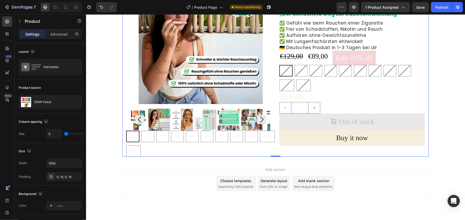
radio input "false"
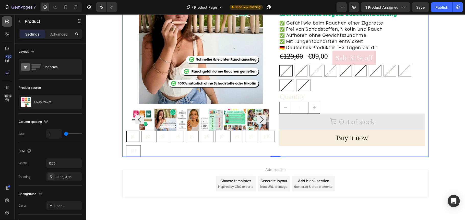
click at [6, 22] on icon at bounding box center [7, 21] width 5 height 5
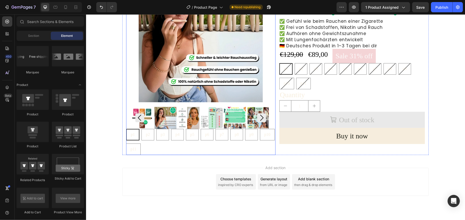
scroll to position [81, 0]
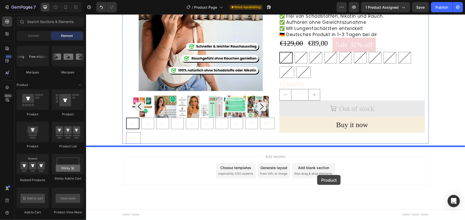
drag, startPoint x: 115, startPoint y: 115, endPoint x: 317, endPoint y: 174, distance: 210.0
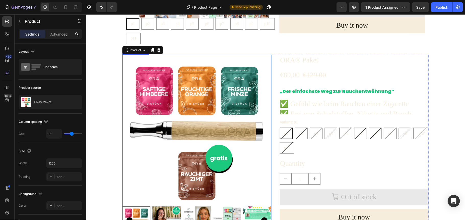
scroll to position [183, 0]
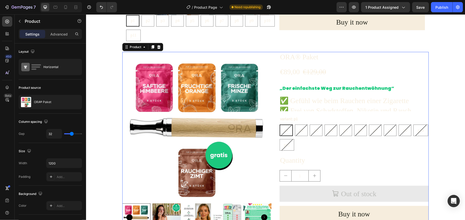
click at [275, 143] on div "Product Images ORA® Paket Product Title €89,00 Product Price Product Price €129…" at bounding box center [275, 143] width 306 height 183
click at [69, 102] on icon "button" at bounding box center [68, 102] width 4 height 4
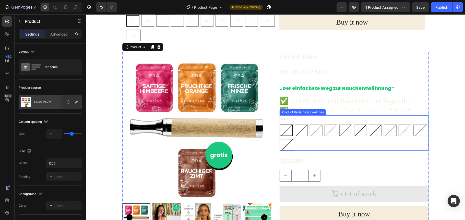
scroll to position [218, 0]
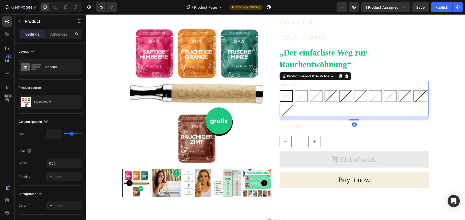
click at [362, 106] on div "p1 p1 p1 p2 p2 p2 p3 p3 p3 p4 p4 p4 p5 p5 p5 p6 p6 p6 p7 p7 p7 p8 p8 p8 p9 p9 p…" at bounding box center [353, 103] width 149 height 26
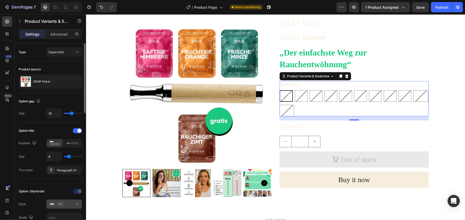
click at [66, 205] on div at bounding box center [64, 203] width 31 height 5
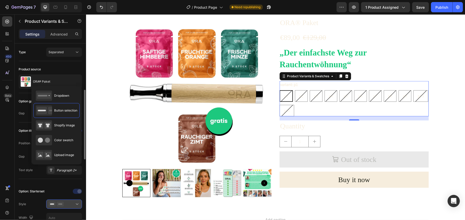
scroll to position [34, 0]
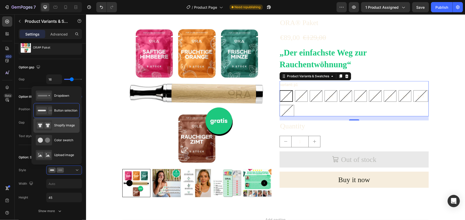
click at [66, 127] on span "Shopify image" at bounding box center [64, 125] width 21 height 5
type input "64"
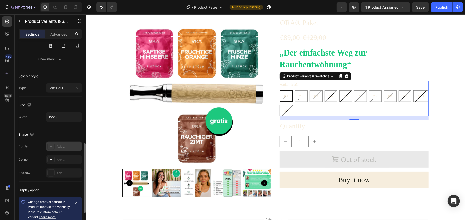
scroll to position [331, 0]
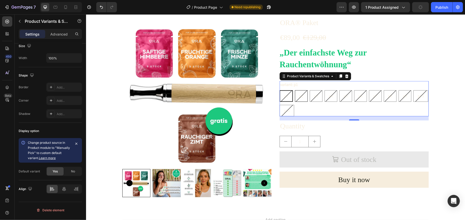
click at [300, 95] on div "p2" at bounding box center [301, 95] width 13 height 11
click at [295, 90] on input "p2 p2 p2" at bounding box center [294, 90] width 0 height 0
radio input "true"
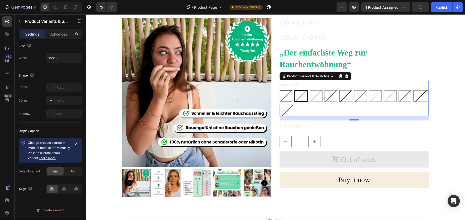
click at [289, 97] on div "p1" at bounding box center [286, 96] width 12 height 10
click at [279, 90] on input "p1 p1 p1" at bounding box center [279, 90] width 0 height 0
radio input "true"
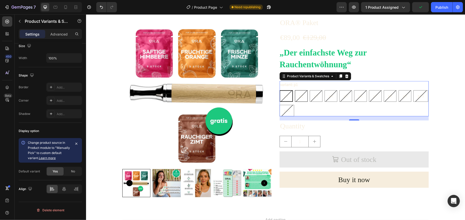
click at [301, 94] on div "p2" at bounding box center [301, 96] width 12 height 10
click at [295, 90] on input "p2 p2 p2" at bounding box center [294, 90] width 0 height 0
radio input "true"
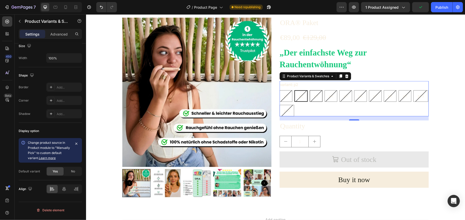
click at [313, 92] on div "p3" at bounding box center [316, 96] width 12 height 10
click at [309, 90] on input "p3 p3 p3" at bounding box center [309, 90] width 0 height 0
radio input "true"
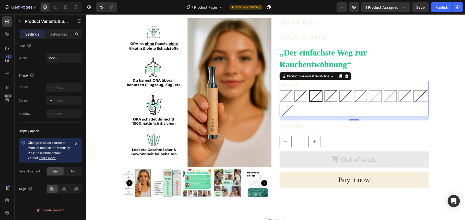
click at [329, 94] on span "p4" at bounding box center [331, 95] width 4 height 4
click at [324, 90] on input "p4 p4 p4" at bounding box center [324, 90] width 0 height 0
radio input "true"
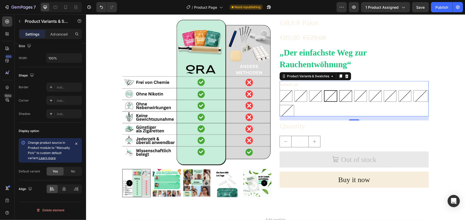
click at [343, 94] on span "p5" at bounding box center [345, 95] width 4 height 4
click at [339, 90] on input "p5 p5 p5" at bounding box center [339, 90] width 0 height 0
radio input "true"
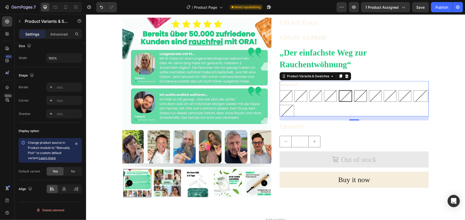
click at [362, 95] on div "p6" at bounding box center [360, 96] width 12 height 10
click at [354, 90] on input "p6 p6 p6" at bounding box center [354, 90] width 0 height 0
radio input "true"
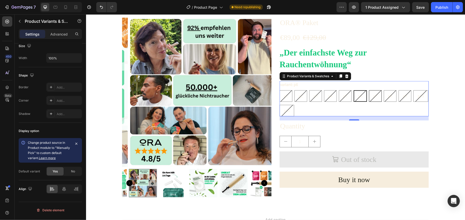
click at [379, 96] on div "p7" at bounding box center [375, 96] width 12 height 10
click at [369, 90] on input "p7 p7 p7" at bounding box center [368, 90] width 0 height 0
radio input "true"
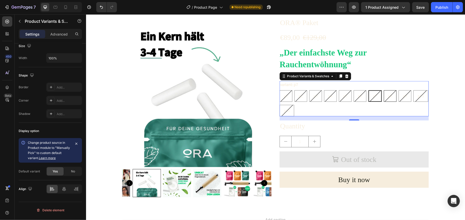
click at [388, 96] on span "p8" at bounding box center [390, 95] width 4 height 4
click at [384, 90] on input "p8 p8 p8" at bounding box center [383, 90] width 0 height 0
radio input "true"
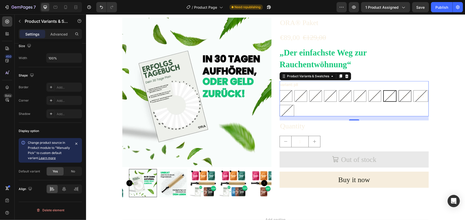
click at [399, 96] on div "p9" at bounding box center [405, 96] width 12 height 10
click at [398, 90] on input "p9 p9 p9" at bounding box center [398, 90] width 0 height 0
radio input "true"
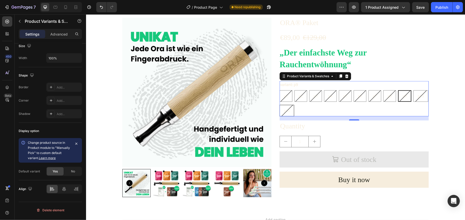
click at [294, 109] on div "p11" at bounding box center [286, 109] width 15 height 11
click at [279, 104] on input "p11 p11 p11" at bounding box center [279, 104] width 0 height 0
radio input "true"
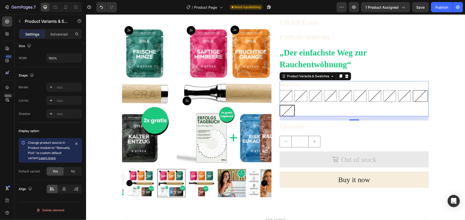
click at [413, 101] on div "p10" at bounding box center [420, 95] width 15 height 11
click at [412, 90] on input "p10 p10 p10" at bounding box center [412, 90] width 0 height 0
radio input "true"
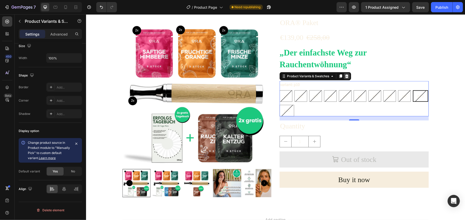
click at [345, 77] on icon at bounding box center [346, 76] width 3 height 4
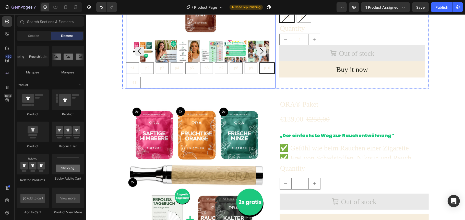
scroll to position [115, 0]
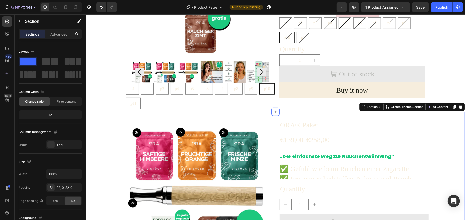
click at [459, 106] on icon at bounding box center [460, 107] width 3 height 4
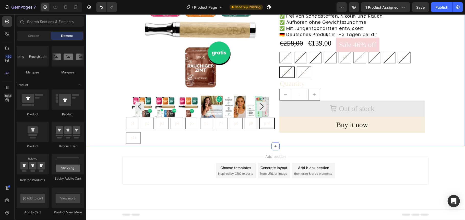
scroll to position [81, 0]
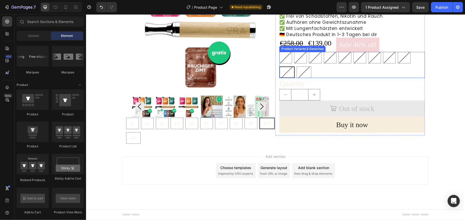
click at [336, 71] on div "p1 p1 p1 p2 p2 p2 p3 p3 p3 p4 p4 p4 p5 p5 p5 p6 p6 p6 p7 p7 p7 p8 p8 p8 p9 p9 p…" at bounding box center [352, 65] width 146 height 26
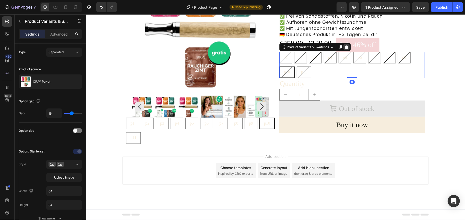
click at [344, 45] on icon at bounding box center [346, 47] width 4 height 4
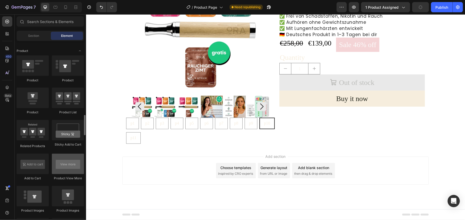
scroll to position [715, 0]
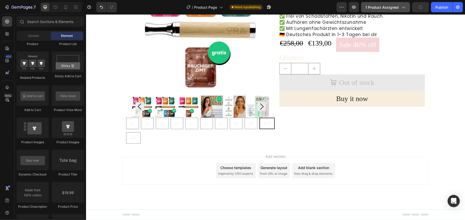
click at [396, 5] on span "1 product assigned" at bounding box center [381, 7] width 33 height 5
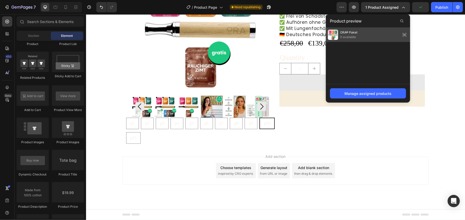
click at [365, 38] on div "ORA® Paket 0 available" at bounding box center [368, 35] width 84 height 14
radio input "true"
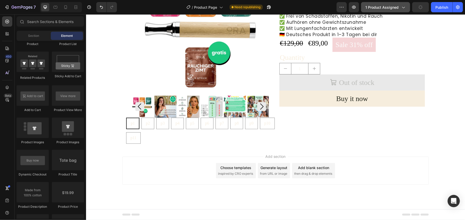
click at [380, 8] on span "1 product assigned" at bounding box center [381, 7] width 33 height 5
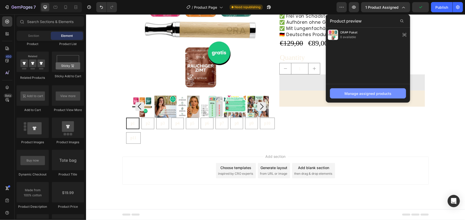
click at [389, 90] on button "Manage assigned products" at bounding box center [368, 93] width 76 height 10
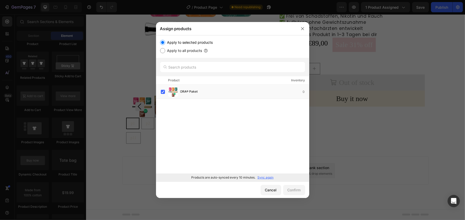
click at [266, 179] on p "Sync again" at bounding box center [266, 177] width 16 height 5
click at [305, 29] on button "button" at bounding box center [302, 29] width 8 height 8
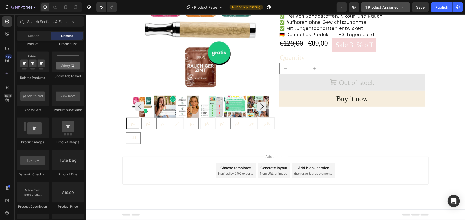
click at [400, 9] on div "1 product assigned" at bounding box center [385, 7] width 40 height 5
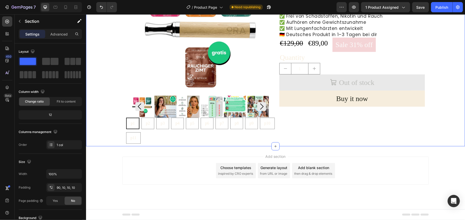
click at [437, 43] on div "Product Images p1 p1 p1 p2 p2 p2 p3 p3 p3 p4 p4 p4 p5 p5 p5 p6 p6 p6 p7 p7 p7 p…" at bounding box center [275, 55] width 374 height 177
click at [243, 105] on div at bounding box center [200, 106] width 139 height 22
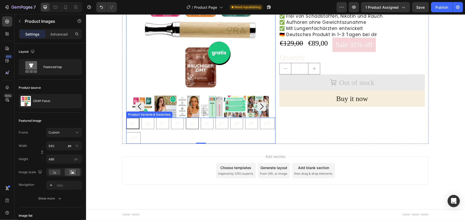
click at [187, 127] on div "p5" at bounding box center [192, 123] width 12 height 10
click at [186, 117] on input "p5 p5 p5" at bounding box center [185, 117] width 0 height 0
radio input "true"
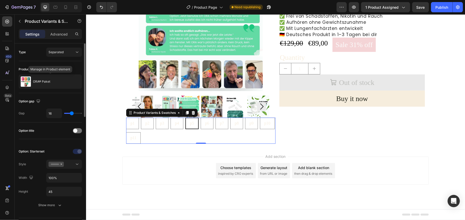
click at [64, 83] on div "ORA® Paket" at bounding box center [50, 81] width 63 height 14
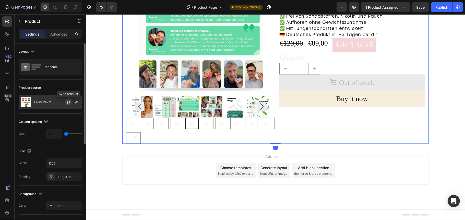
click at [67, 101] on icon "button" at bounding box center [68, 102] width 4 height 4
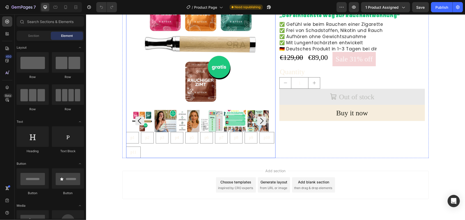
scroll to position [68, 0]
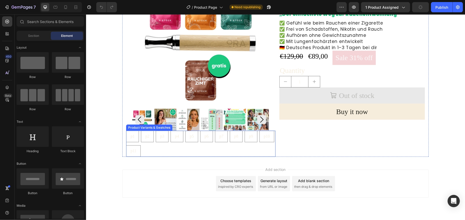
click at [171, 151] on div "p1 p1 p1 p2 p2 p2 p3 p3 p3 p4 p4 p4 p5 p5 p5 p6 p6 p6 p7 p7 p7 p8 p8 p8 p9 p9 p…" at bounding box center [200, 143] width 149 height 26
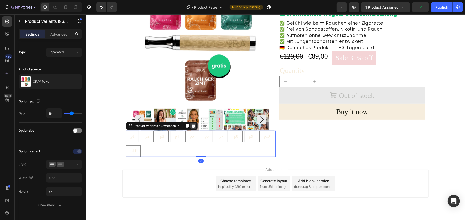
click at [192, 126] on icon at bounding box center [193, 126] width 3 height 4
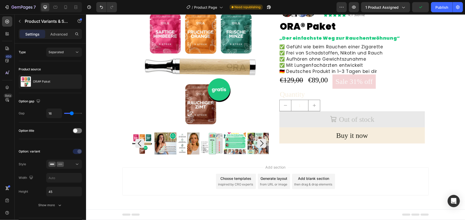
scroll to position [44, 0]
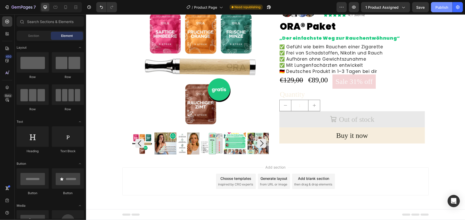
click at [440, 4] on button "Publish" at bounding box center [441, 7] width 21 height 10
click at [8, 23] on icon at bounding box center [7, 22] width 4 height 4
click at [5, 19] on icon at bounding box center [7, 21] width 5 height 5
click at [7, 35] on icon at bounding box center [7, 33] width 5 height 5
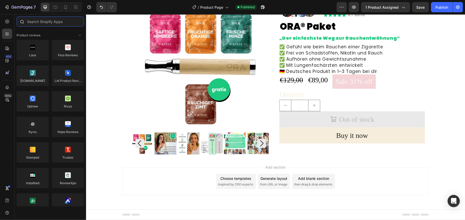
click at [52, 22] on input "text" at bounding box center [50, 21] width 67 height 10
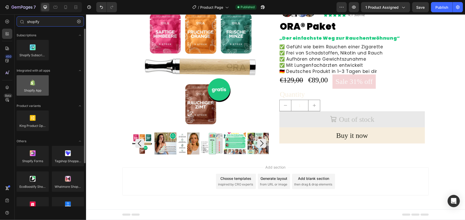
type input "shopify"
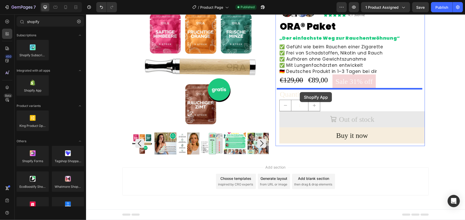
drag, startPoint x: 122, startPoint y: 102, endPoint x: 300, endPoint y: 92, distance: 178.0
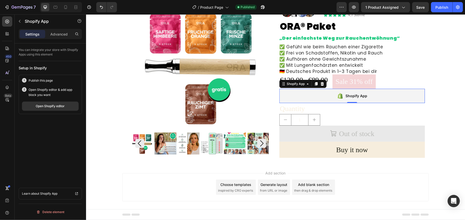
click at [296, 92] on div "Shopify App" at bounding box center [352, 95] width 146 height 14
click at [441, 10] on button "Publish" at bounding box center [441, 7] width 21 height 10
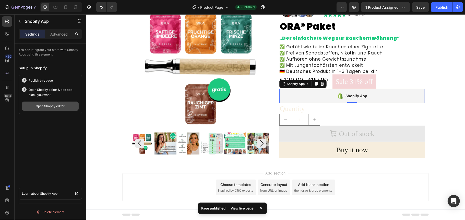
click at [42, 109] on button "Open Shopify editor" at bounding box center [50, 105] width 57 height 9
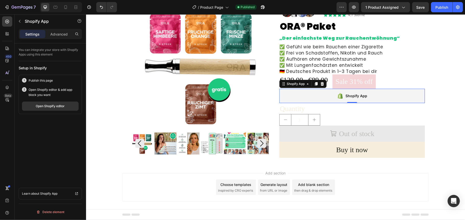
click at [313, 91] on div "Shopify App" at bounding box center [352, 95] width 146 height 14
click at [315, 82] on icon at bounding box center [316, 84] width 3 height 4
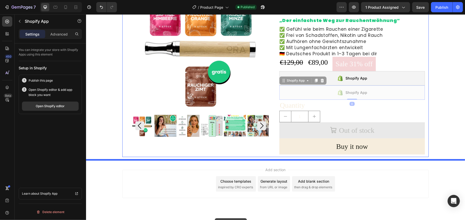
scroll to position [76, 0]
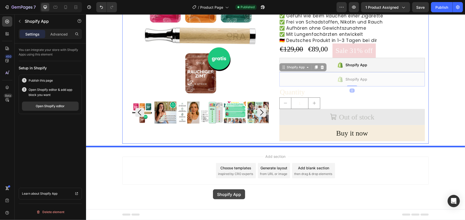
drag, startPoint x: 323, startPoint y: 110, endPoint x: 213, endPoint y: 186, distance: 134.1
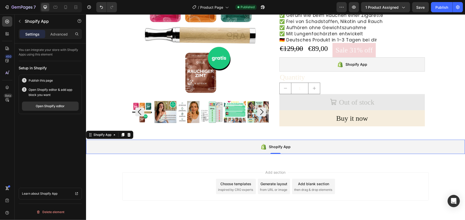
click at [337, 145] on div "Shopify App" at bounding box center [275, 146] width 379 height 14
click at [384, 61] on div "Shopify App" at bounding box center [352, 64] width 146 height 14
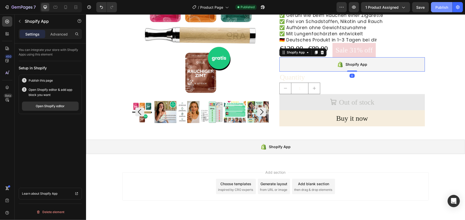
click at [437, 8] on div "Publish" at bounding box center [441, 7] width 13 height 5
click at [354, 9] on icon "button" at bounding box center [353, 7] width 5 height 5
click at [444, 8] on div "Publish" at bounding box center [441, 7] width 13 height 5
click at [356, 7] on icon "button" at bounding box center [353, 7] width 5 height 5
click at [51, 68] on div "Setup in Shopify" at bounding box center [50, 67] width 63 height 5
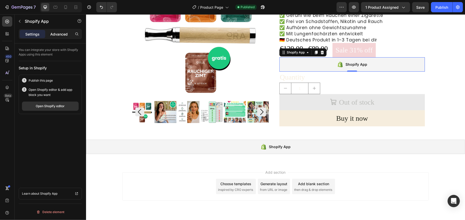
click at [59, 35] on p "Advanced" at bounding box center [58, 33] width 17 height 5
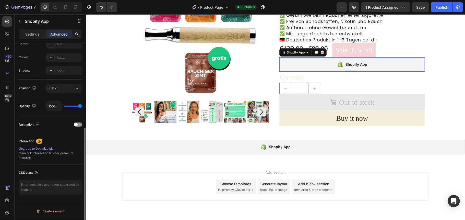
scroll to position [0, 0]
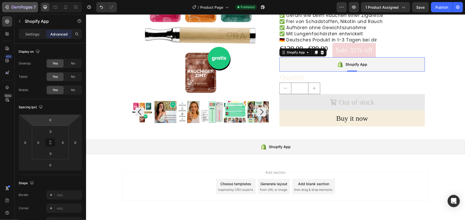
click at [30, 33] on p "Settings" at bounding box center [32, 33] width 14 height 5
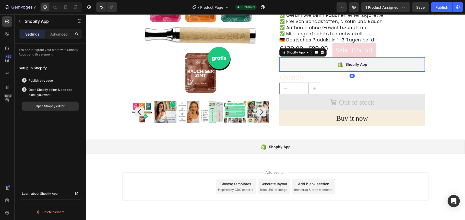
click at [405, 62] on div "Shopify App" at bounding box center [352, 64] width 146 height 14
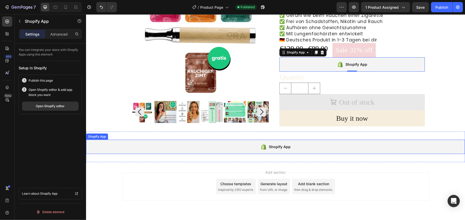
click at [356, 143] on div "Shopify App" at bounding box center [275, 146] width 379 height 14
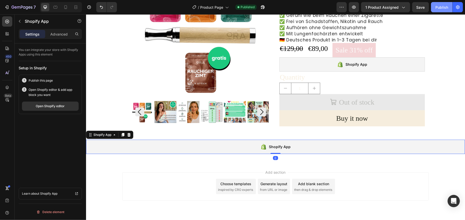
click at [437, 8] on div "Publish" at bounding box center [441, 7] width 13 height 5
click at [355, 5] on icon "button" at bounding box center [353, 7] width 5 height 5
click at [433, 53] on div "Product Images Image 50K+ zufriedene Kunden Text Block Icon Icon Icon Icon Icon…" at bounding box center [275, 50] width 374 height 157
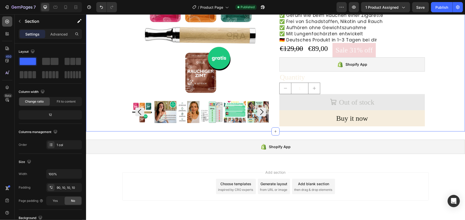
click at [5, 21] on icon at bounding box center [7, 22] width 4 height 4
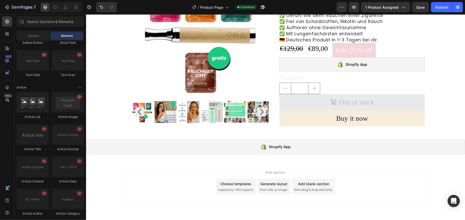
scroll to position [1370, 0]
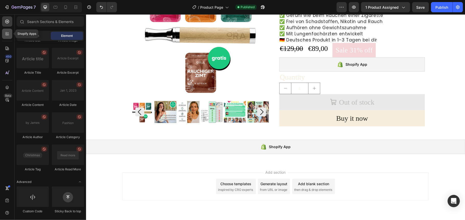
click at [4, 33] on div at bounding box center [7, 34] width 10 height 10
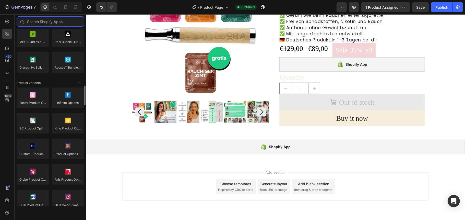
scroll to position [450, 0]
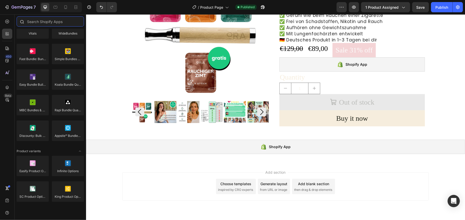
click at [52, 22] on input "text" at bounding box center [50, 21] width 67 height 10
type input "w"
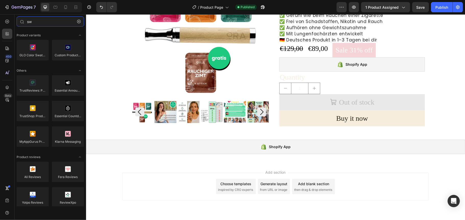
type input "s"
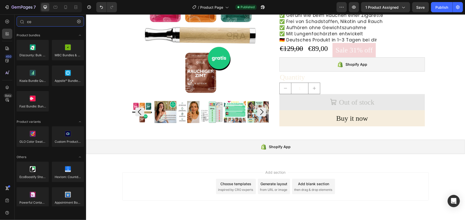
type input "c"
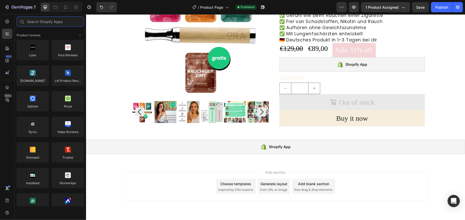
type input "w"
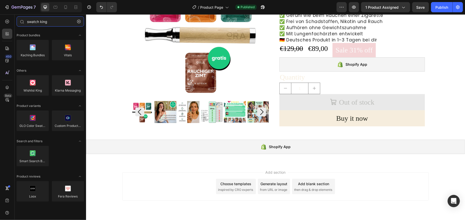
type input "swatch king"
click at [302, 63] on div "Shopify App" at bounding box center [352, 64] width 146 height 14
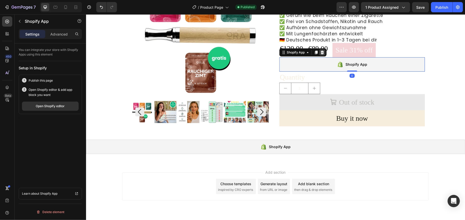
click at [320, 52] on icon at bounding box center [321, 52] width 3 height 4
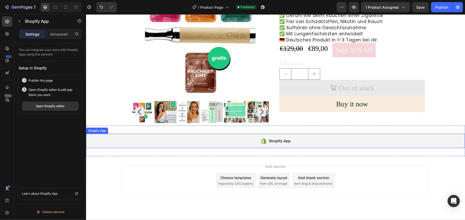
click at [292, 141] on div "Shopify App" at bounding box center [275, 140] width 379 height 14
click at [127, 127] on icon at bounding box center [129, 128] width 4 height 4
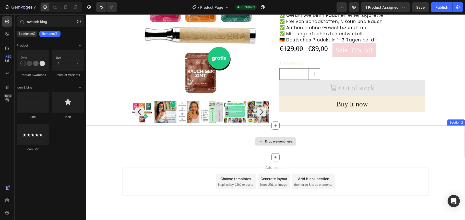
click at [377, 136] on div "Drop element here" at bounding box center [275, 140] width 379 height 15
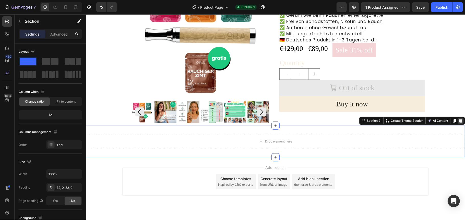
click at [459, 119] on icon at bounding box center [460, 120] width 3 height 4
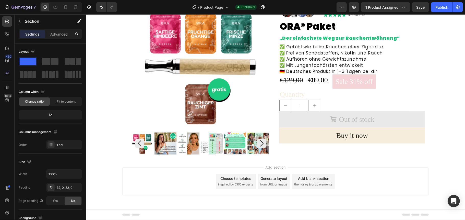
scroll to position [44, 0]
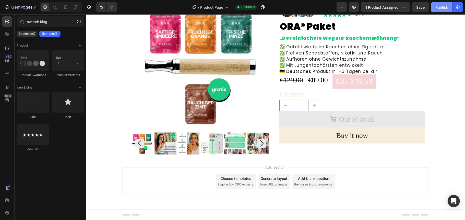
click at [438, 8] on div "Publish" at bounding box center [441, 7] width 13 height 5
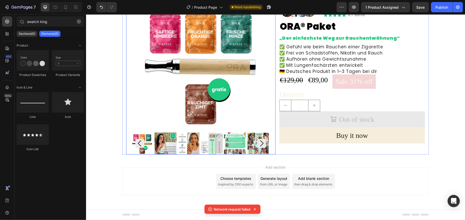
click at [157, 145] on img at bounding box center [165, 143] width 22 height 22
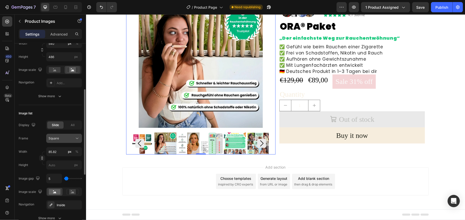
scroll to position [136, 0]
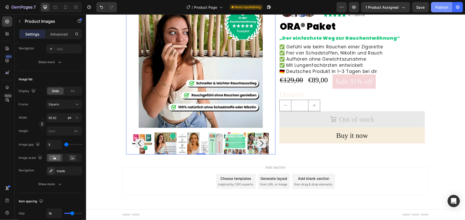
click at [437, 9] on div "Publish" at bounding box center [441, 7] width 13 height 5
click at [7, 22] on icon at bounding box center [7, 21] width 5 height 5
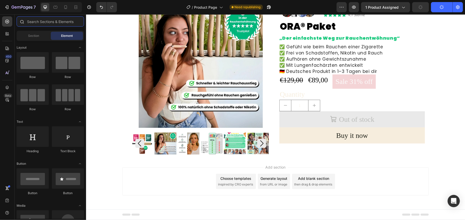
click at [47, 22] on input "text" at bounding box center [50, 21] width 67 height 10
click at [5, 35] on icon at bounding box center [7, 33] width 5 height 5
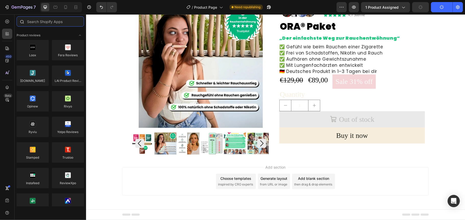
click at [47, 20] on input "text" at bounding box center [50, 21] width 67 height 10
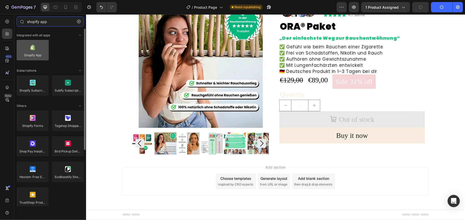
type input "shopify app"
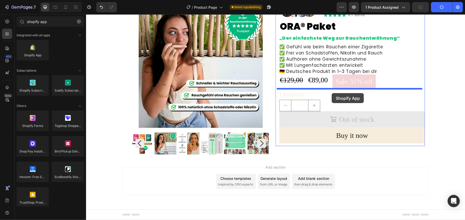
drag, startPoint x: 116, startPoint y: 68, endPoint x: 331, endPoint y: 93, distance: 217.0
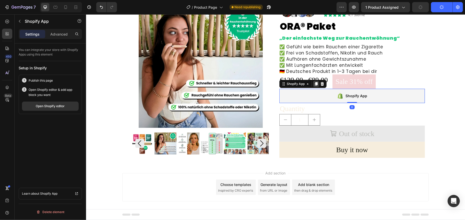
click at [315, 84] on icon at bounding box center [316, 84] width 3 height 4
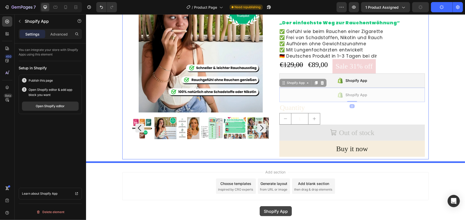
scroll to position [76, 0]
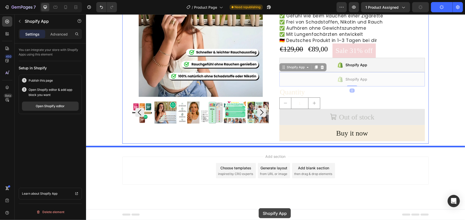
drag, startPoint x: 318, startPoint y: 104, endPoint x: 258, endPoint y: 208, distance: 119.1
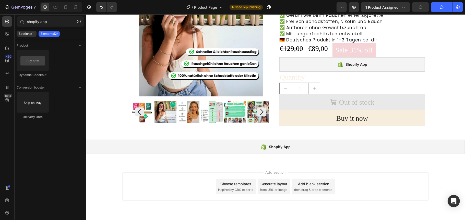
click at [169, 169] on div "Add section Choose templates inspired by CRO experts Generate layout from URL o…" at bounding box center [275, 193] width 379 height 63
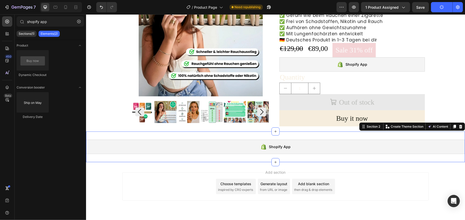
click at [122, 161] on div "Shopify App Shopify App Section 2 You can create reusable sections Create Theme…" at bounding box center [275, 146] width 379 height 31
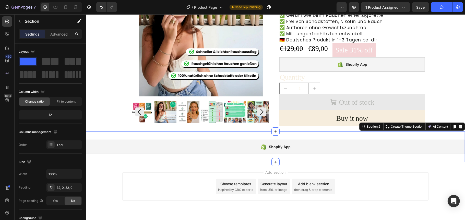
click at [444, 9] on button "Publish" at bounding box center [441, 7] width 21 height 10
click at [247, 7] on span "Need republishing" at bounding box center [248, 7] width 26 height 5
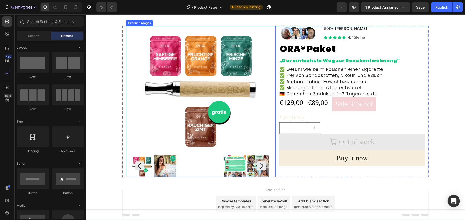
scroll to position [44, 0]
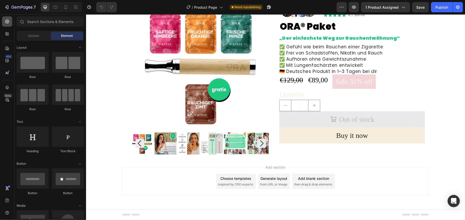
click at [7, 19] on icon at bounding box center [7, 21] width 5 height 5
click at [6, 34] on icon at bounding box center [7, 35] width 2 height 2
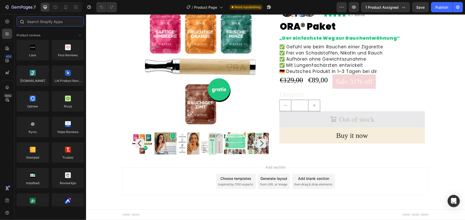
click at [48, 21] on input "text" at bounding box center [50, 21] width 67 height 10
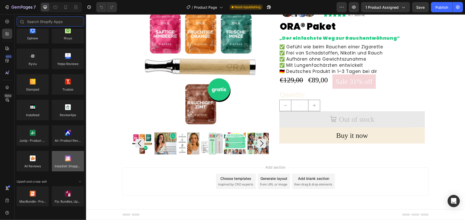
scroll to position [0, 0]
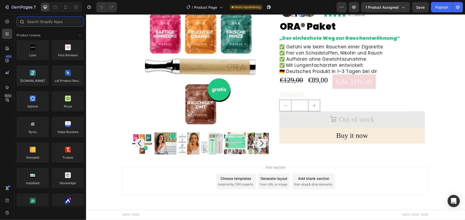
click at [58, 22] on input "text" at bounding box center [50, 21] width 67 height 10
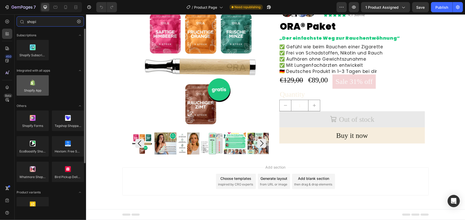
type input "shopi"
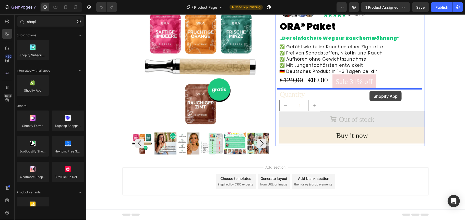
drag, startPoint x: 125, startPoint y: 101, endPoint x: 369, endPoint y: 91, distance: 244.8
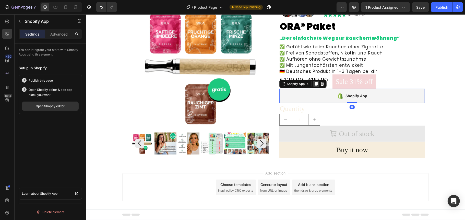
click at [315, 84] on icon at bounding box center [316, 84] width 3 height 4
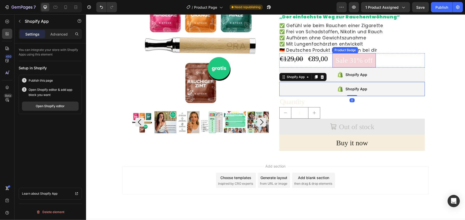
scroll to position [76, 0]
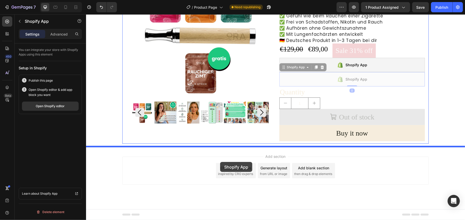
drag, startPoint x: 330, startPoint y: 73, endPoint x: 220, endPoint y: 161, distance: 141.3
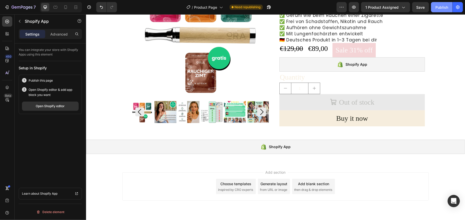
click at [445, 7] on div "Publish" at bounding box center [441, 7] width 13 height 5
click at [431, 2] on button "Publish" at bounding box center [441, 7] width 21 height 10
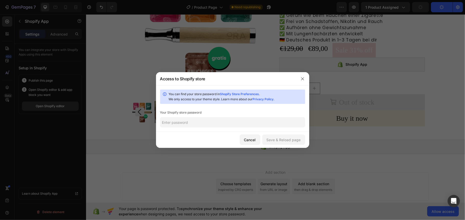
click at [250, 124] on input "text" at bounding box center [232, 122] width 145 height 10
type input "nirob"
click at [284, 139] on div "Save & Reload page" at bounding box center [284, 139] width 34 height 5
click at [262, 134] on button "Save & Reload page" at bounding box center [283, 139] width 43 height 10
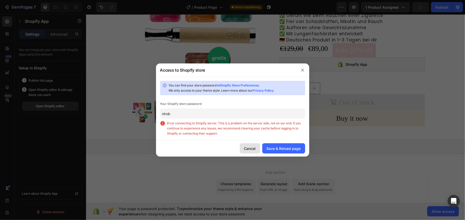
click at [252, 147] on div "Cancel" at bounding box center [250, 148] width 12 height 5
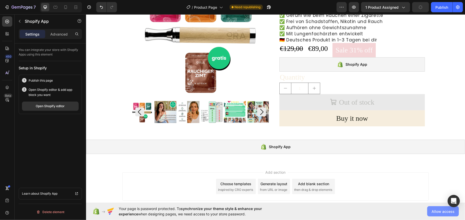
click at [440, 211] on span "Allow access" at bounding box center [443, 210] width 23 height 5
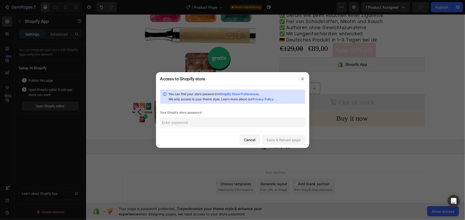
click at [191, 122] on input "text" at bounding box center [232, 122] width 145 height 10
type input "nirob"
click at [282, 142] on button "Save & Reload page" at bounding box center [283, 139] width 43 height 10
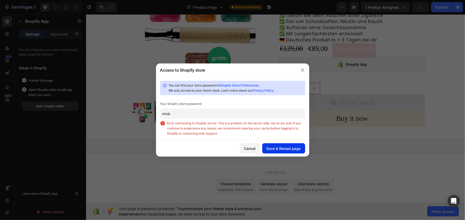
click at [262, 143] on button "Save & Reload page" at bounding box center [283, 148] width 43 height 10
click at [303, 70] on icon "button" at bounding box center [303, 70] width 4 height 4
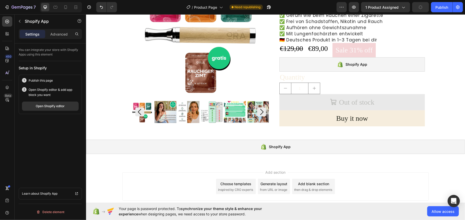
click at [444, 13] on div "7 Version history / Product Page Need republishing Preview 1 product assigned P…" at bounding box center [232, 7] width 465 height 15
click at [444, 9] on div "Publish" at bounding box center [441, 7] width 13 height 5
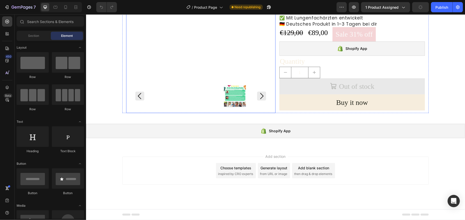
scroll to position [58, 0]
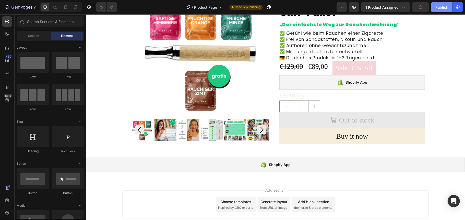
click at [436, 7] on div "Publish" at bounding box center [441, 7] width 13 height 5
click at [317, 84] on div "Shopify App" at bounding box center [352, 82] width 146 height 14
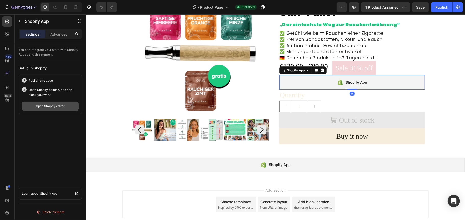
click at [49, 106] on div "Open Shopify editor" at bounding box center [50, 106] width 29 height 5
click at [352, 6] on button "button" at bounding box center [354, 7] width 10 height 10
click at [352, 7] on icon "button" at bounding box center [353, 7] width 5 height 5
